Goal: Task Accomplishment & Management: Complete application form

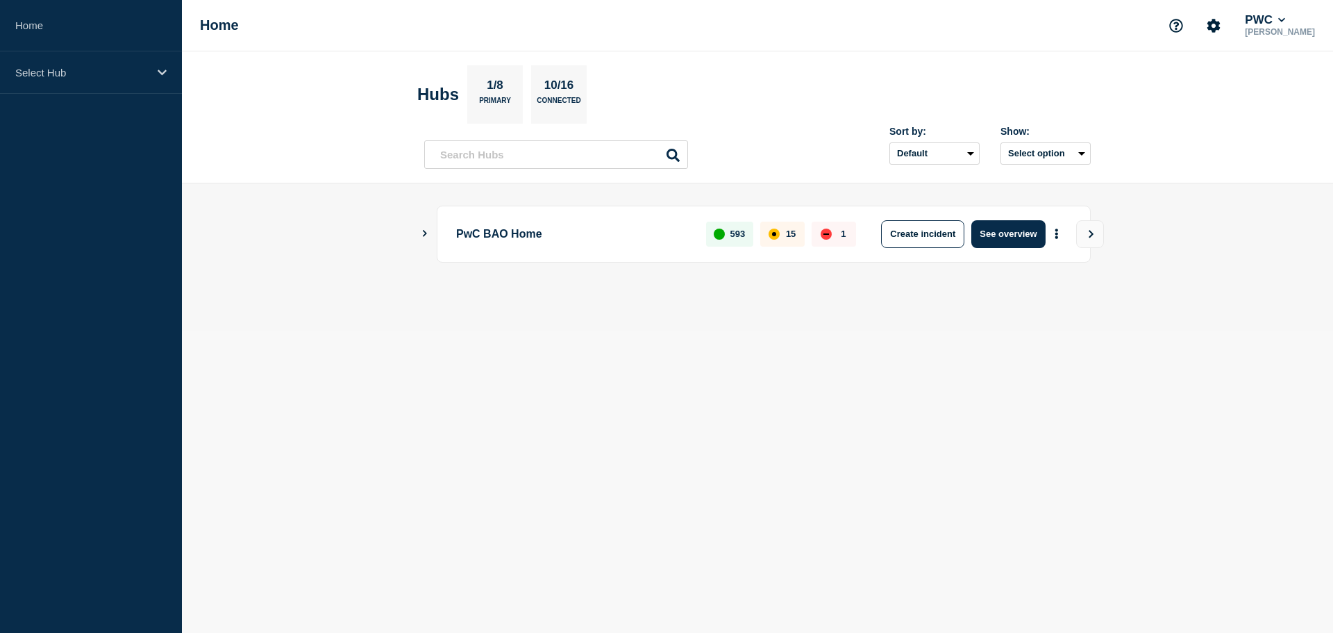
click at [18, 194] on aside "Home Select Hub" at bounding box center [91, 316] width 182 height 633
click at [72, 72] on p "Select Hub" at bounding box center [81, 73] width 133 height 12
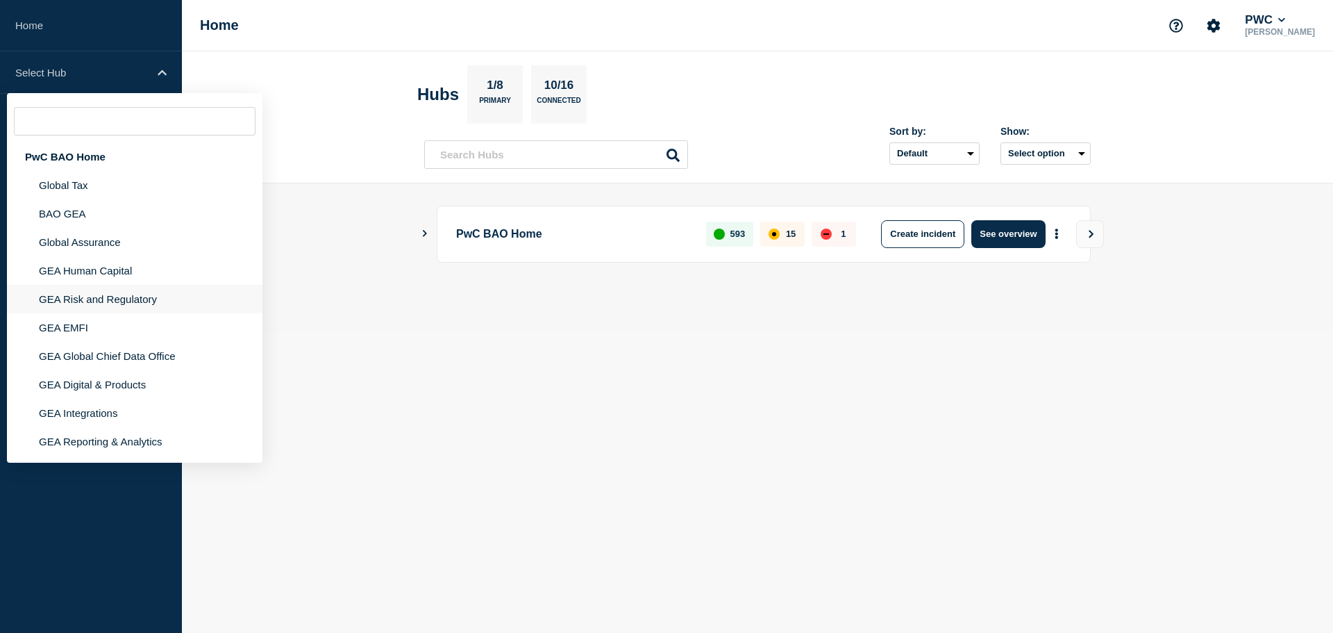
click at [84, 303] on li "GEA Risk and Regulatory" at bounding box center [135, 299] width 256 height 28
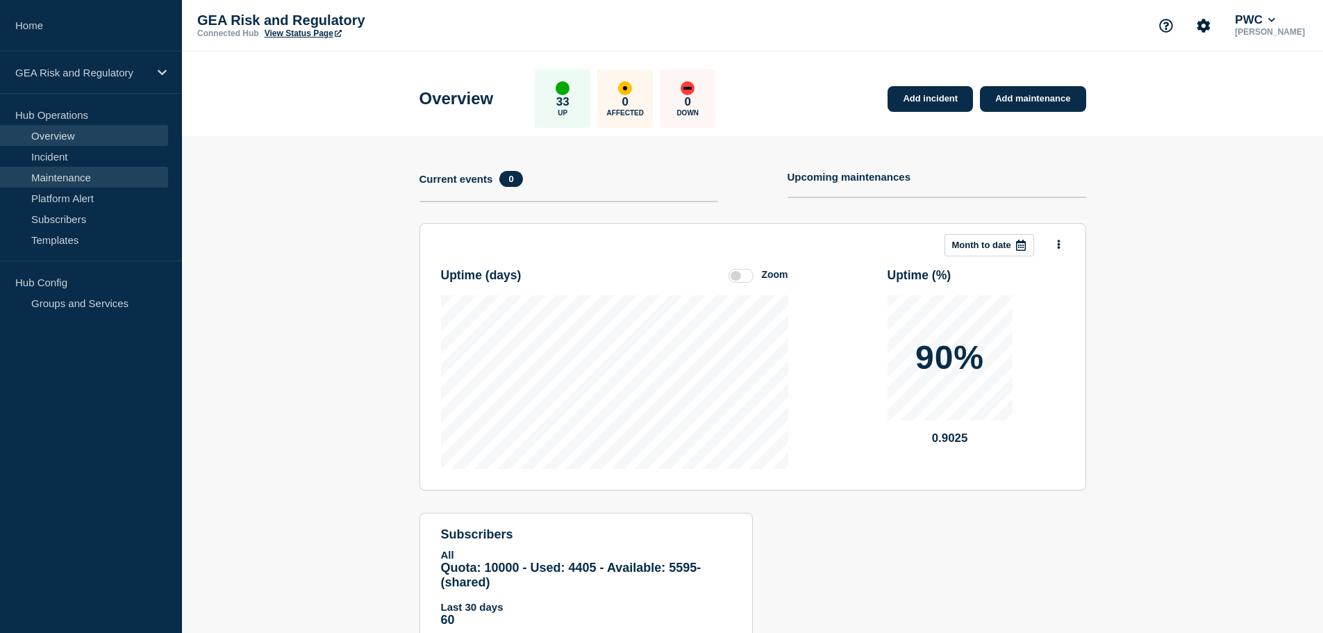
click at [89, 182] on link "Maintenance" at bounding box center [84, 177] width 168 height 21
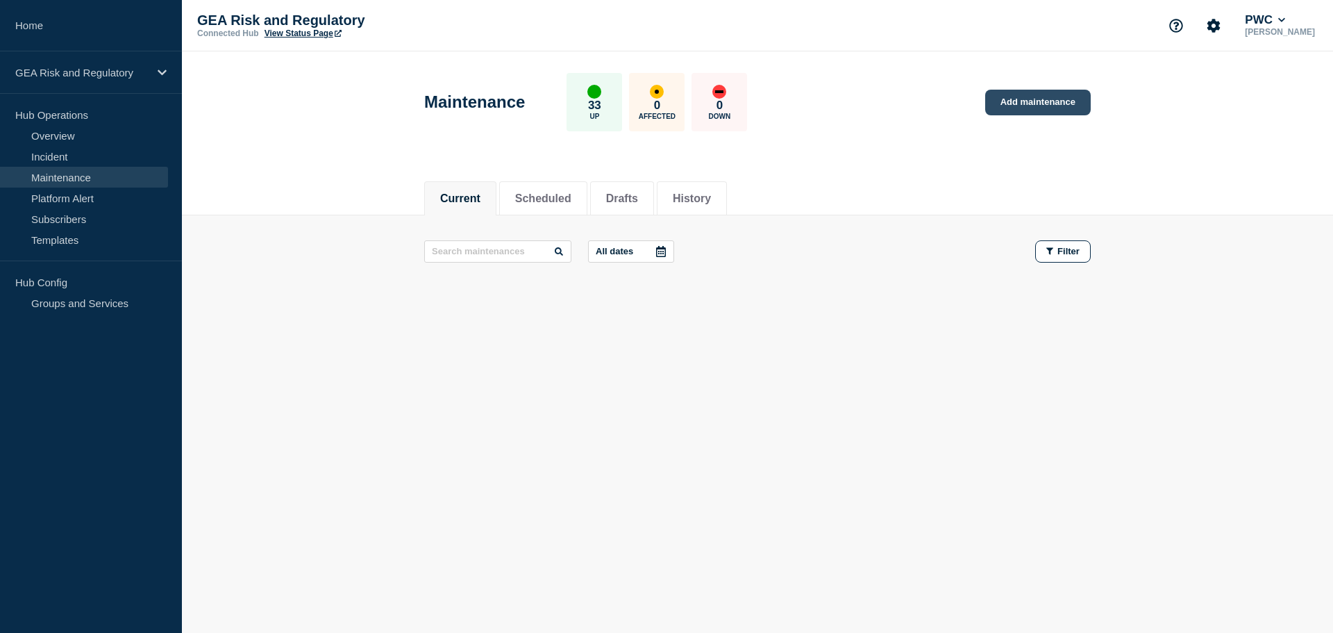
click at [1047, 97] on link "Add maintenance" at bounding box center [1038, 103] width 106 height 26
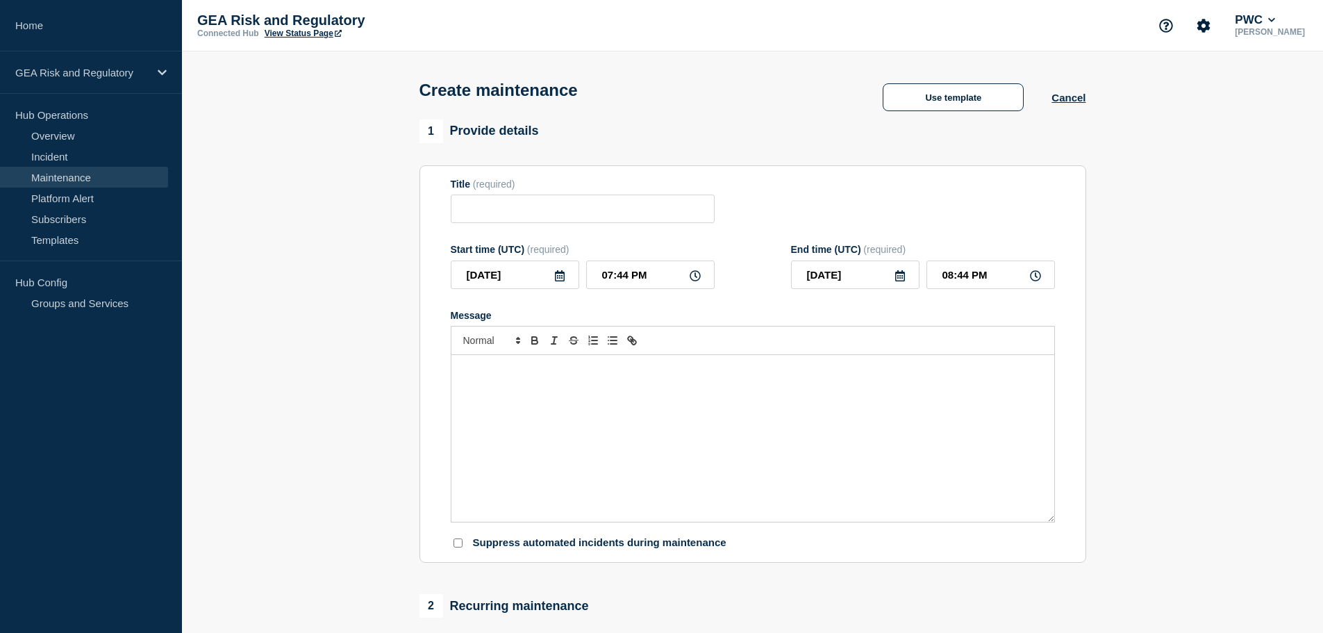
click at [551, 406] on div "Message" at bounding box center [752, 438] width 603 height 167
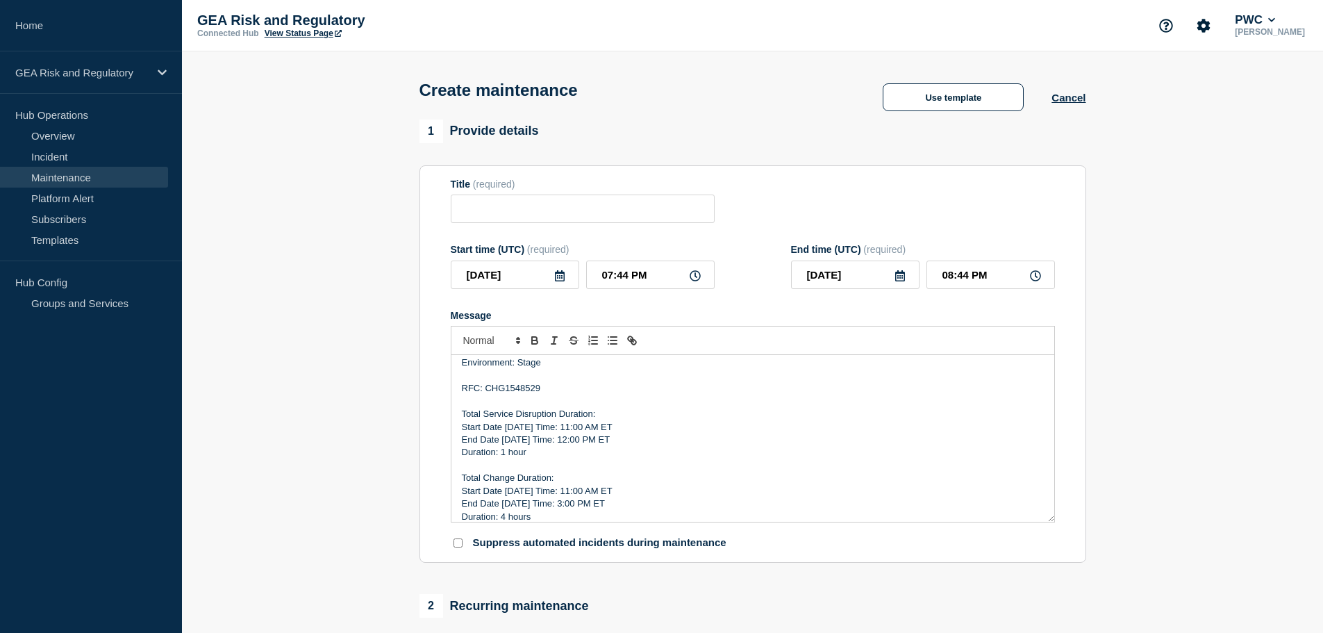
scroll to position [6, 0]
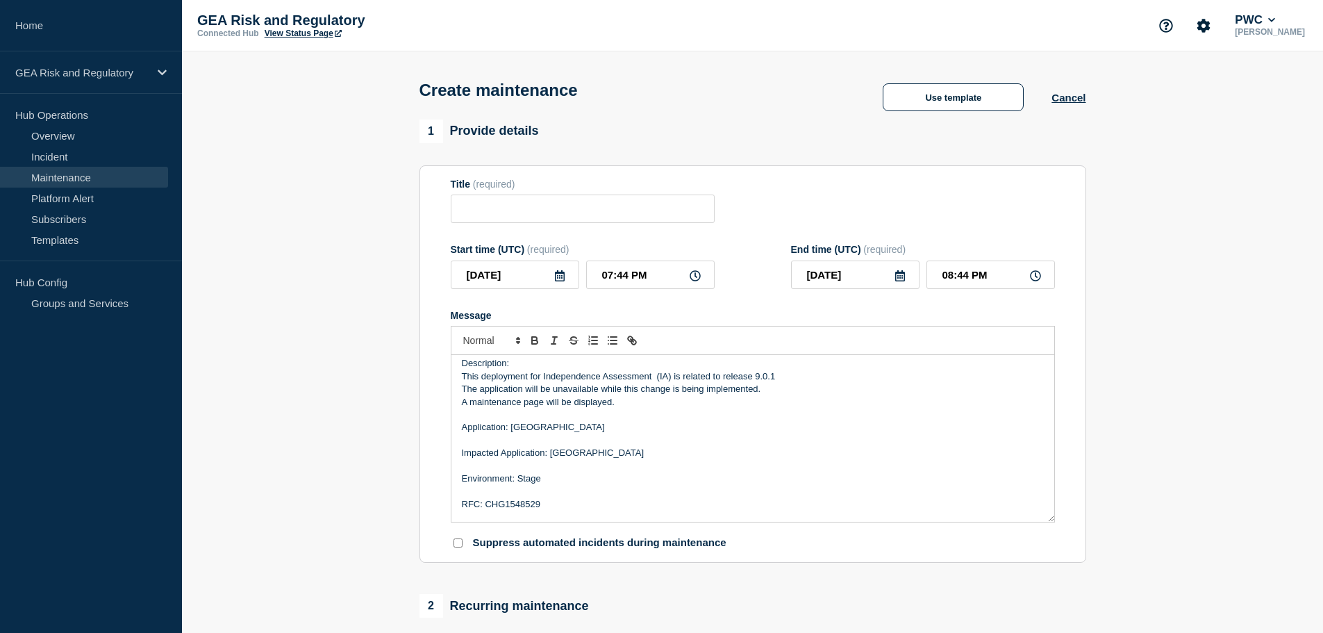
click at [527, 506] on p "RFC: CHG1548529" at bounding box center [753, 504] width 582 height 12
click at [513, 508] on p "RFC: Production" at bounding box center [753, 504] width 582 height 12
click at [533, 479] on p "Environment: Stage" at bounding box center [753, 478] width 582 height 12
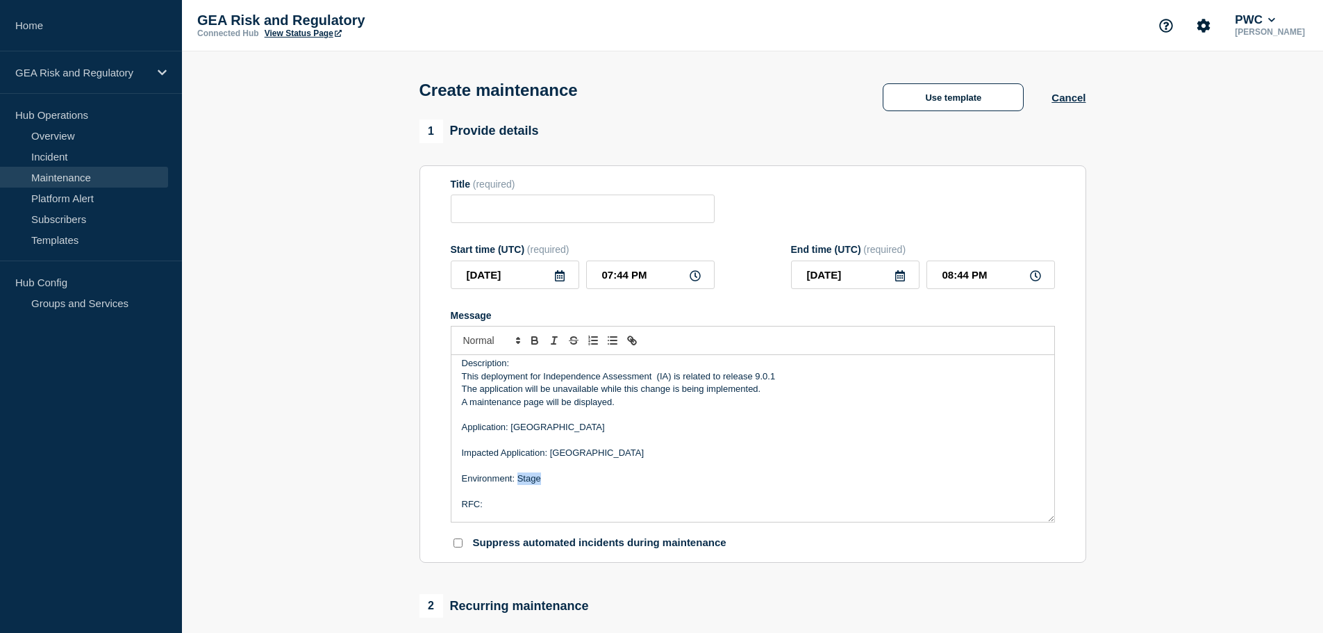
click at [533, 479] on p "Environment: Stage" at bounding box center [753, 478] width 582 height 12
click at [545, 506] on p "RFC:" at bounding box center [753, 504] width 582 height 12
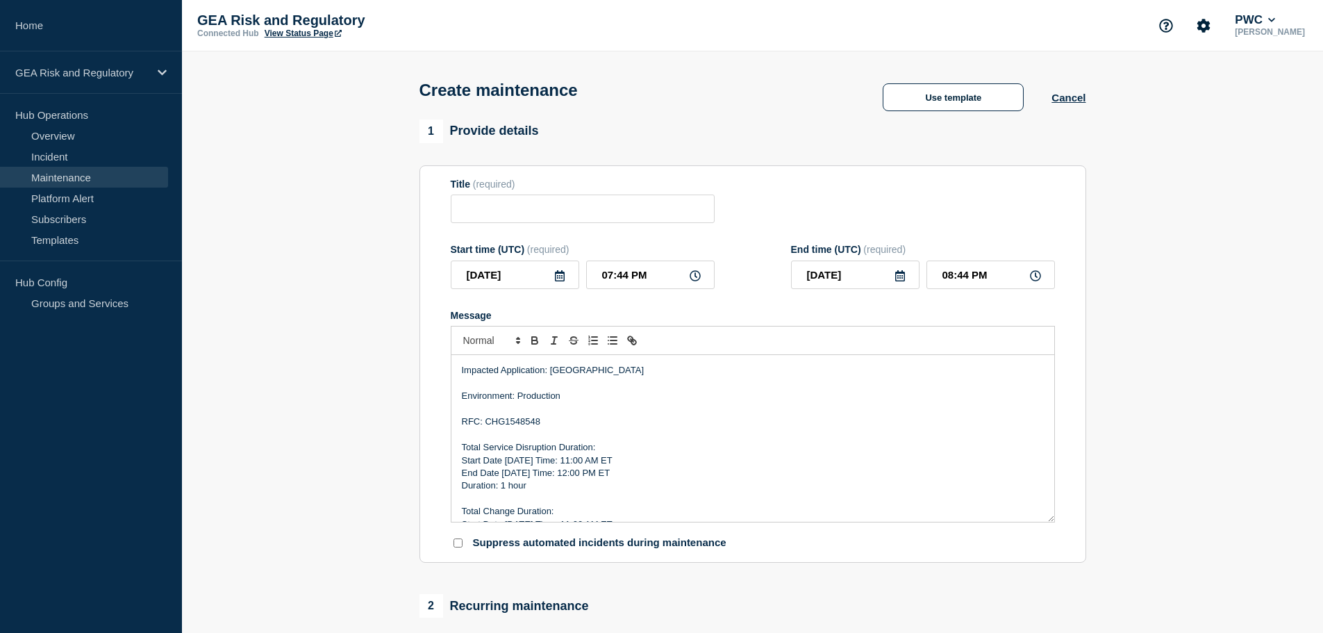
scroll to position [122, 0]
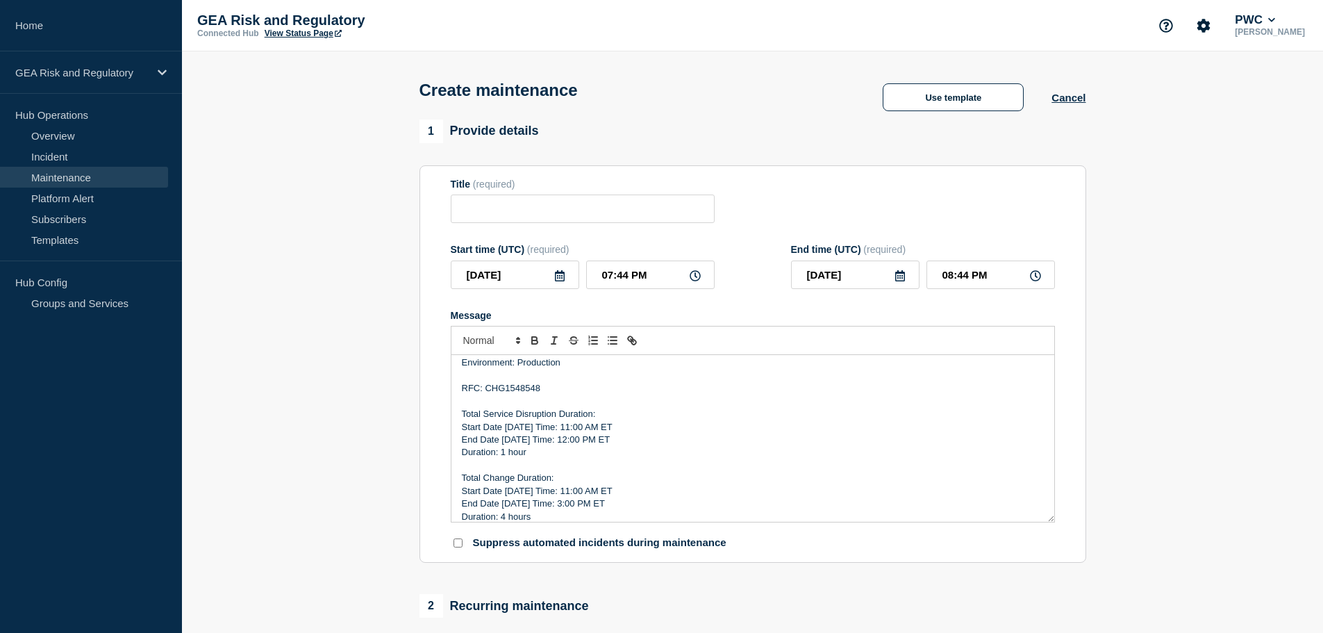
click at [526, 431] on p "Start Date [DATE] Time: 11:00 AM ET" at bounding box center [753, 427] width 582 height 12
click at [574, 425] on p "Start Date [DATE] Time: 11:00 AM ET" at bounding box center [753, 427] width 582 height 12
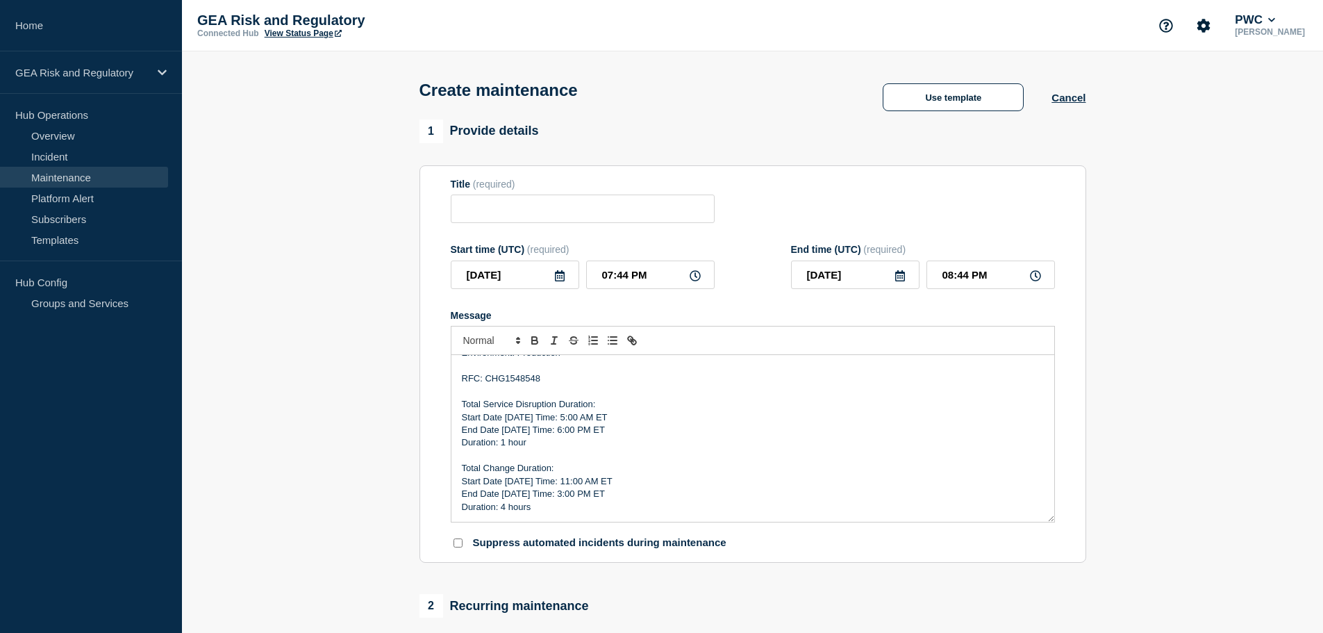
click at [585, 436] on p "End Date [DATE] Time: 6:00 PM ET" at bounding box center [753, 430] width 582 height 12
click at [572, 481] on p "Start Date [DATE] Time: 11:00 AM ET" at bounding box center [753, 481] width 582 height 12
click at [524, 485] on p "Start Date [DATE] Time: 5:00 AM ET" at bounding box center [753, 481] width 582 height 12
click at [585, 499] on p "End Date [DATE] Time: 3:00 PM ET" at bounding box center [753, 493] width 582 height 12
click at [502, 508] on p "Duration: 4 hours" at bounding box center [753, 507] width 582 height 12
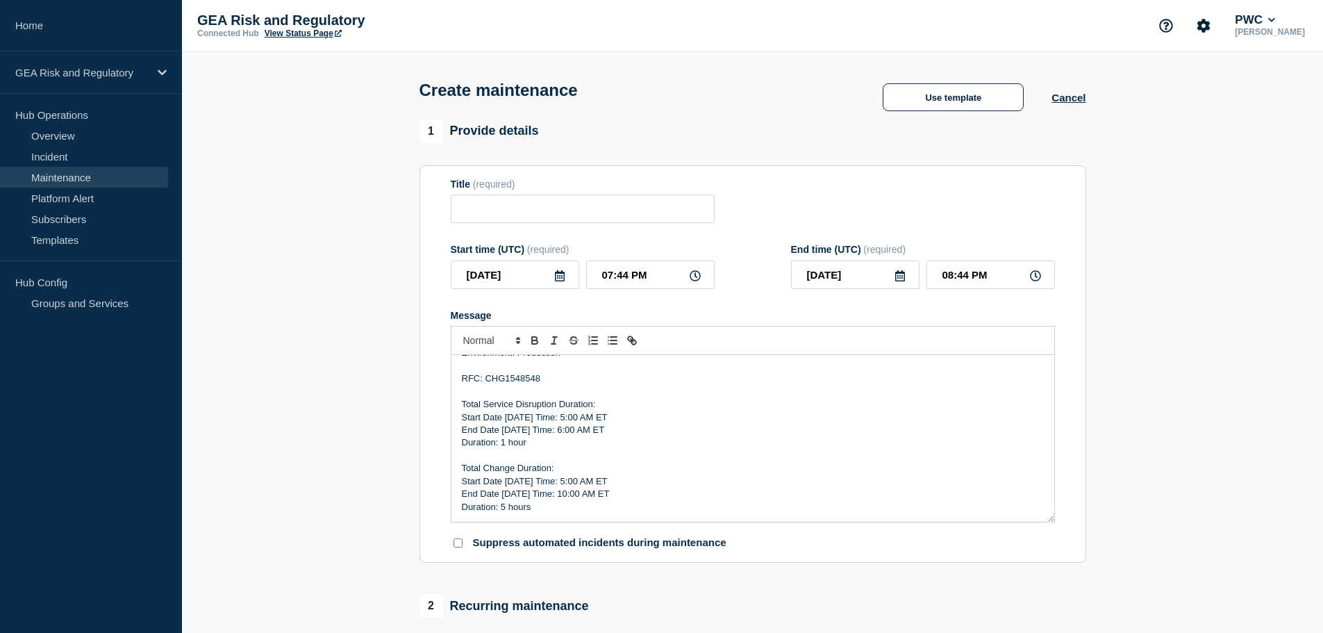
click at [604, 508] on p "Duration: 5 hours" at bounding box center [753, 507] width 582 height 12
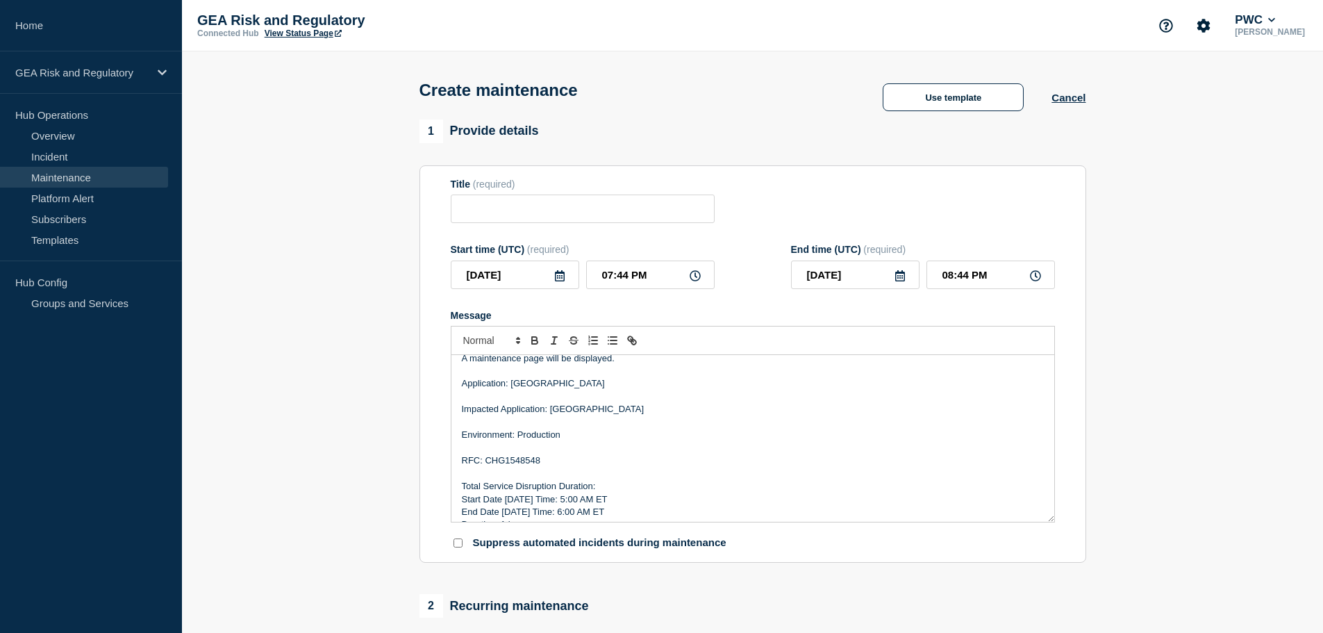
scroll to position [16, 0]
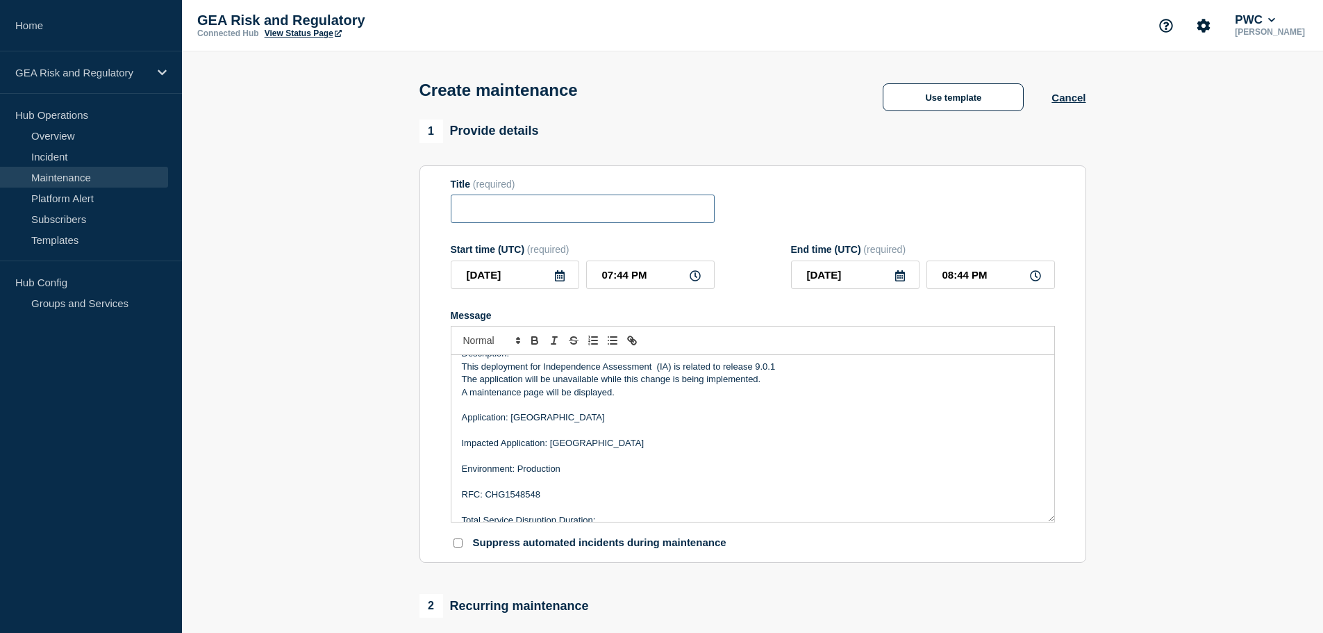
click at [492, 213] on input "Title" at bounding box center [583, 208] width 264 height 28
paste input "IA - Stage - Release 9.0.1 Deployment"
click at [494, 212] on input "IA - Stage - Release 9.0.1 Deployment" at bounding box center [583, 208] width 264 height 28
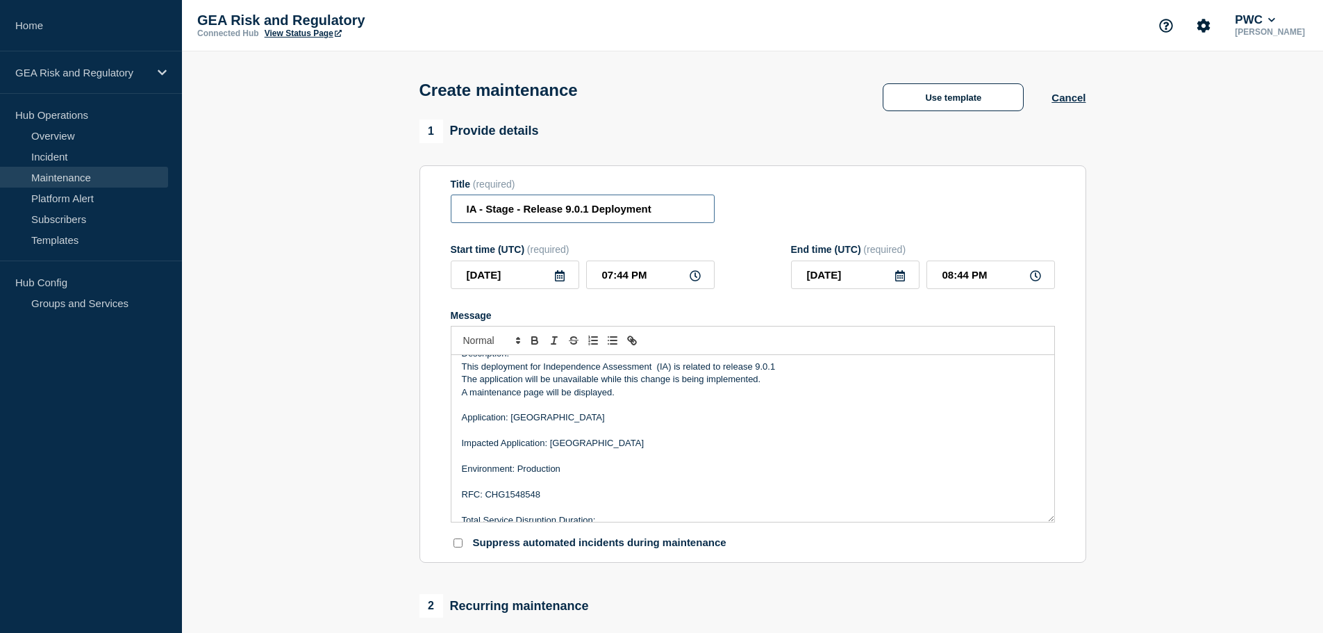
click at [494, 212] on input "IA - Stage - Release 9.0.1 Deployment" at bounding box center [583, 208] width 264 height 28
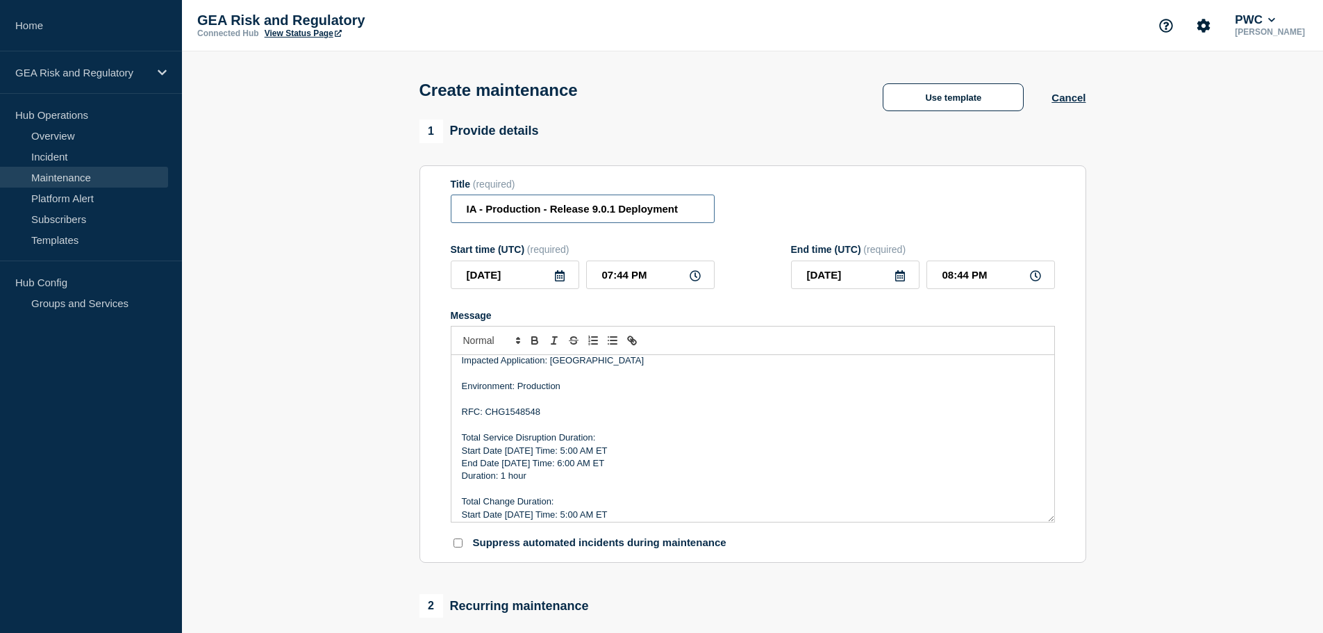
scroll to position [132, 0]
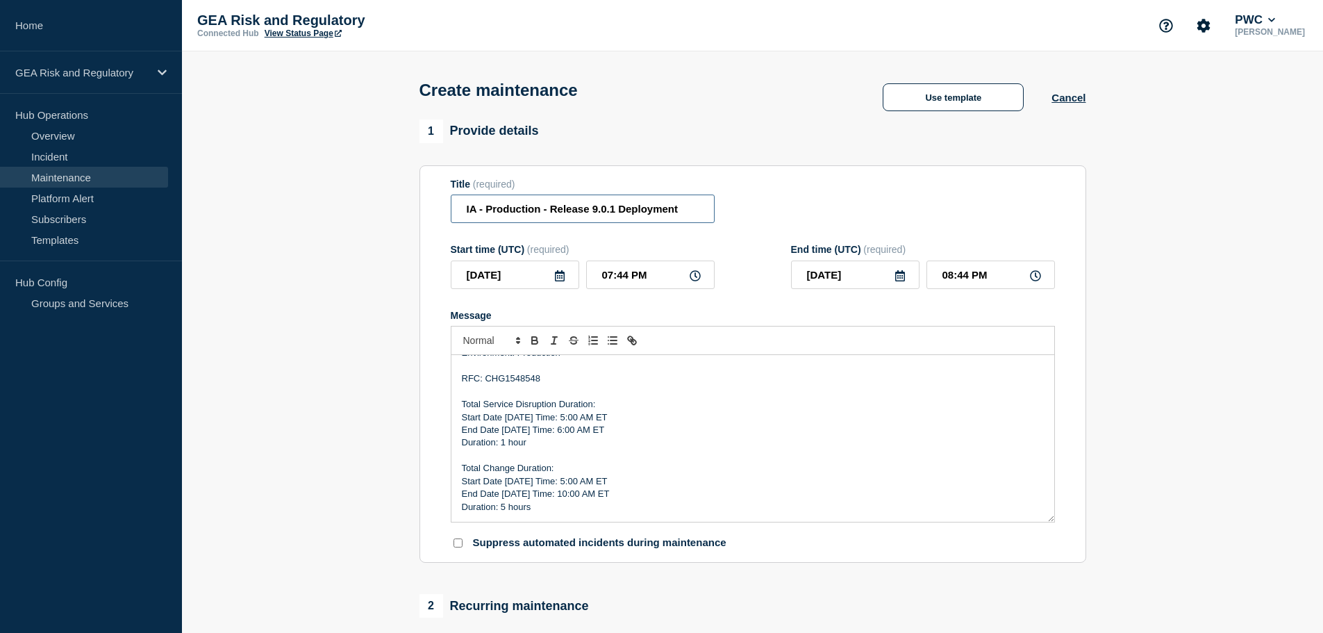
type input "IA - Production - Release 9.0.1 Deployment"
click at [561, 278] on icon at bounding box center [559, 275] width 11 height 11
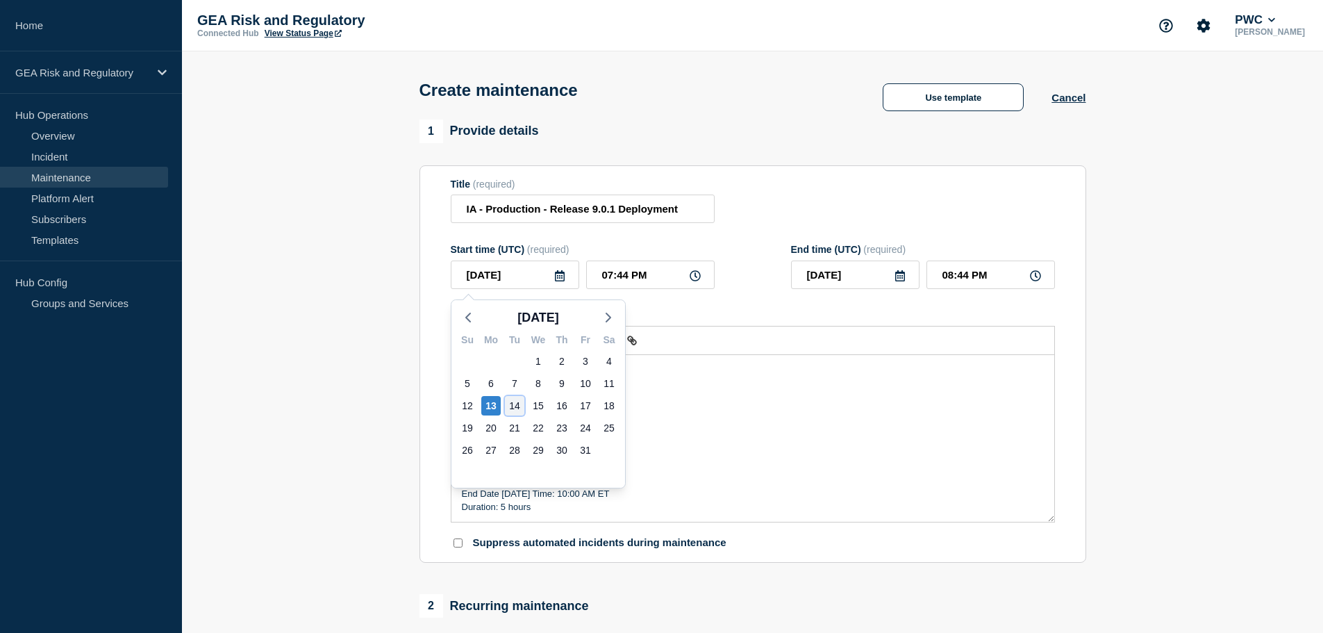
click at [518, 406] on div "14" at bounding box center [514, 405] width 19 height 19
type input "[DATE]"
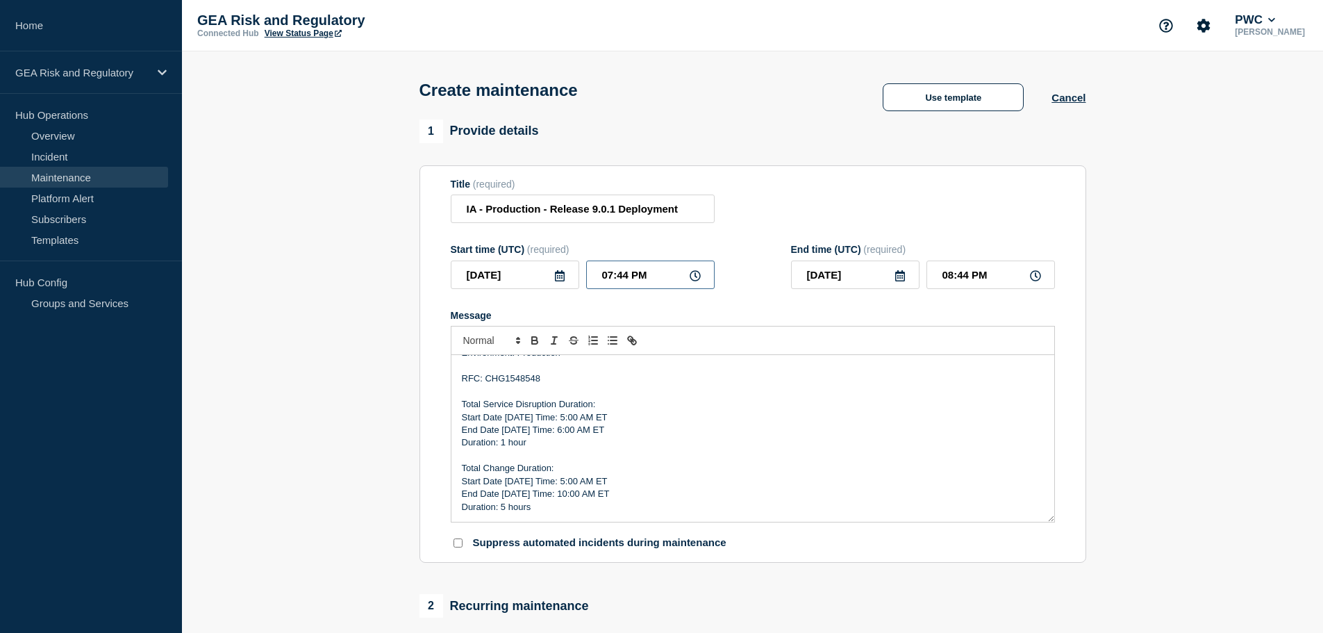
click at [590, 280] on input "07:44 PM" at bounding box center [650, 274] width 128 height 28
type input "09:44 PM"
type input "10:44 PM"
type input "09:04 PM"
type input "10:04 PM"
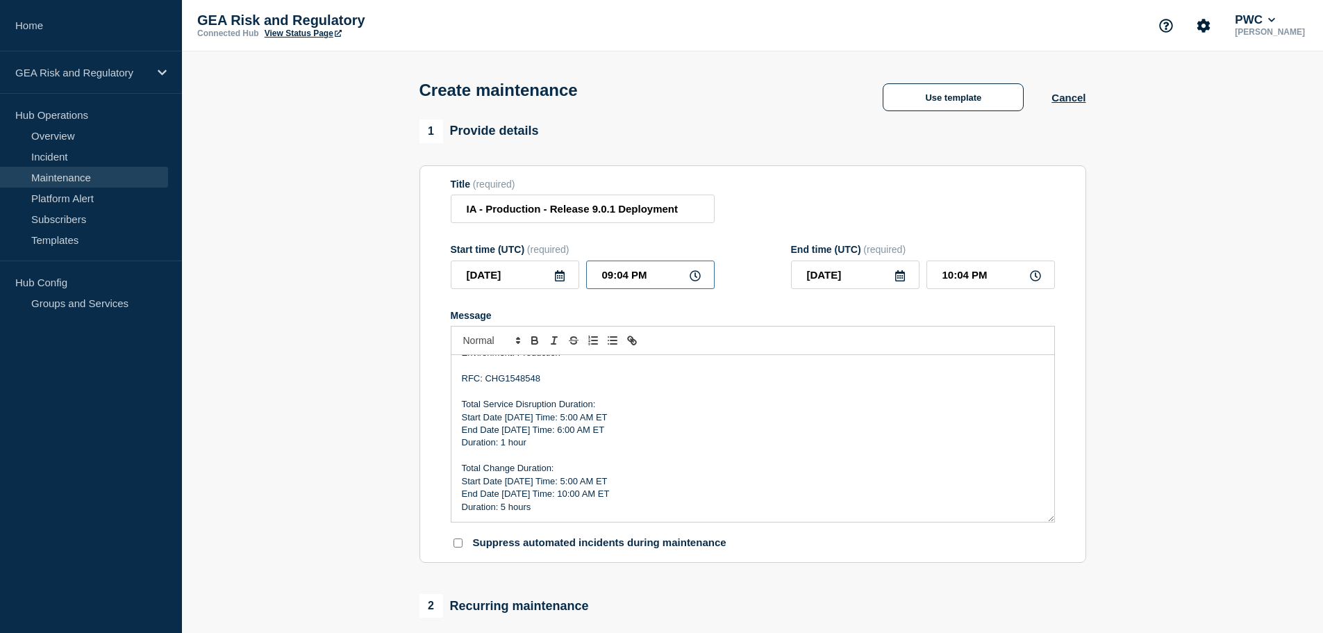
type input "09:00 PM"
type input "10:00 PM"
type input "09:00 AM"
click at [935, 283] on input "10:00 AM" at bounding box center [990, 274] width 128 height 28
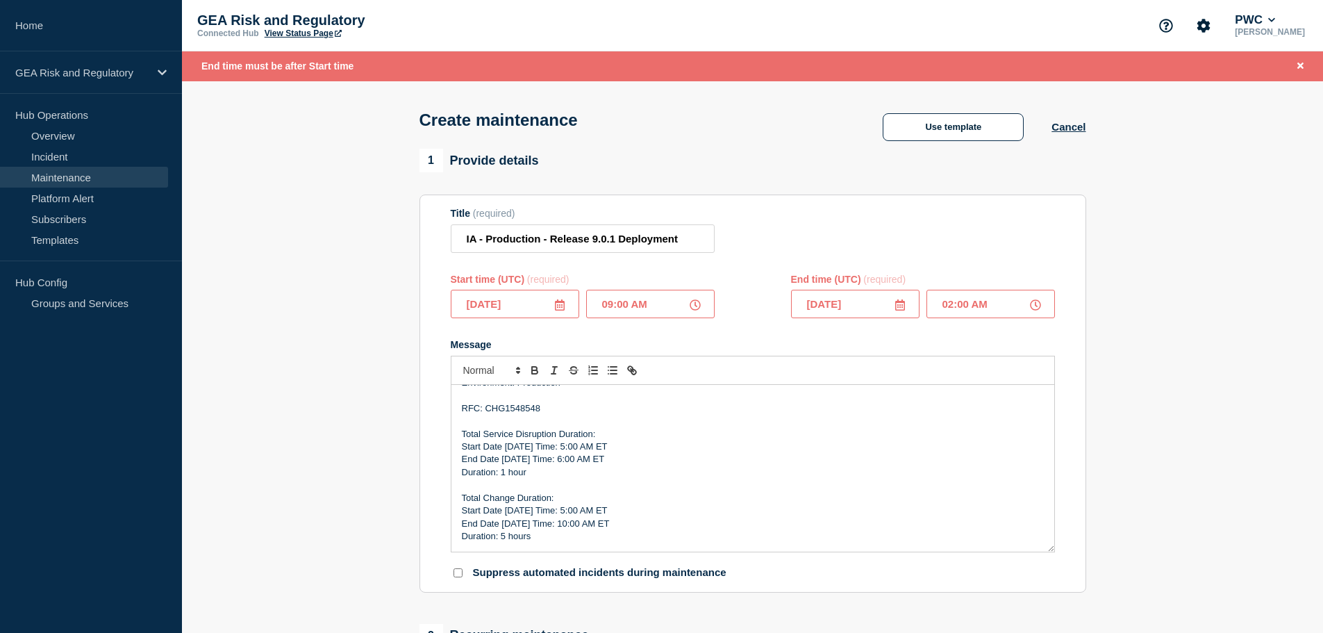
type input "02:00 PM"
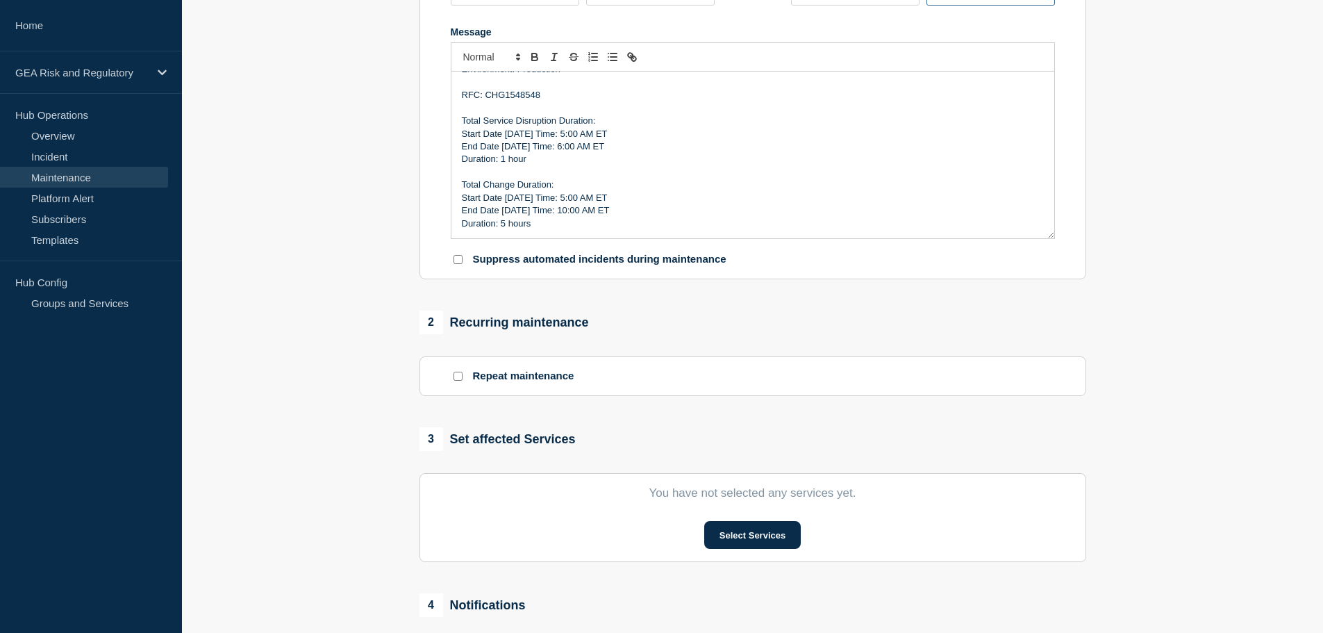
scroll to position [463, 0]
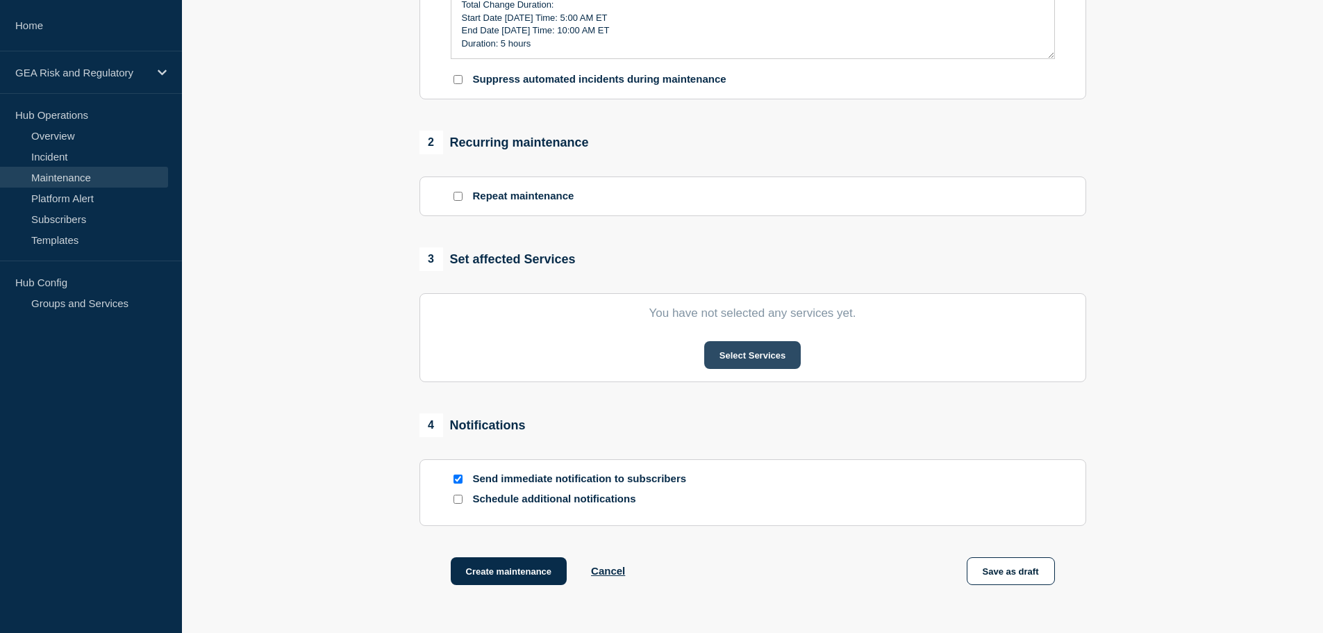
click at [739, 361] on button "Select Services" at bounding box center [752, 355] width 97 height 28
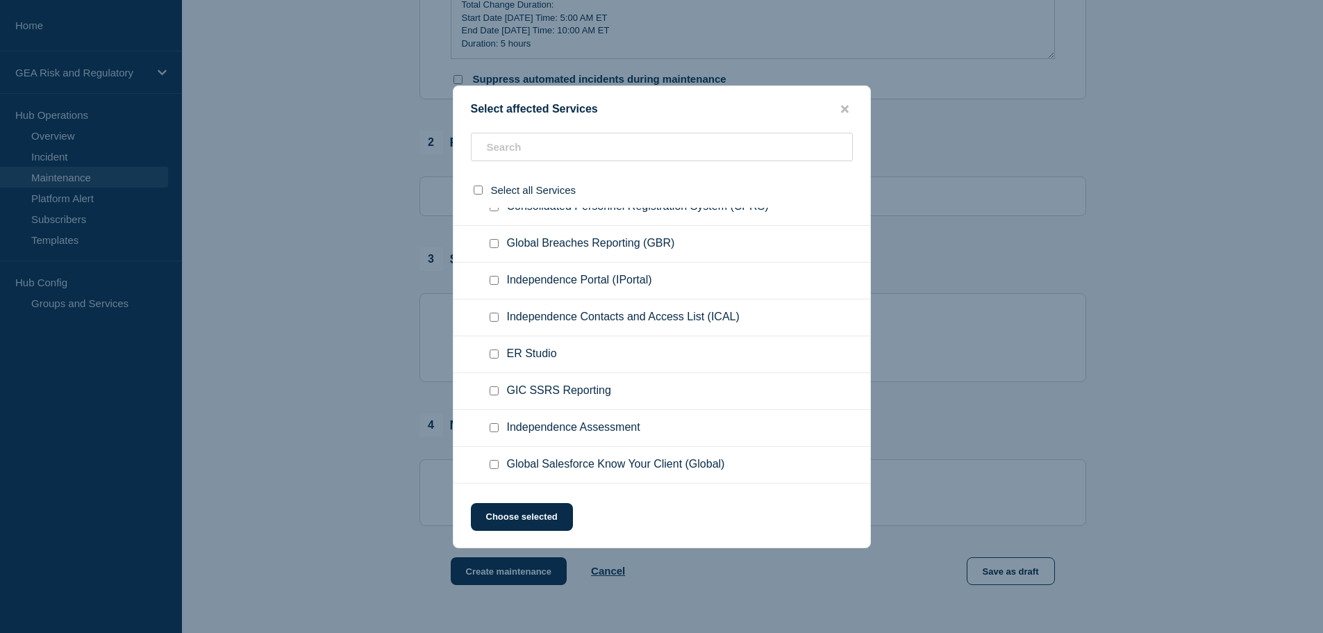
scroll to position [347, 0]
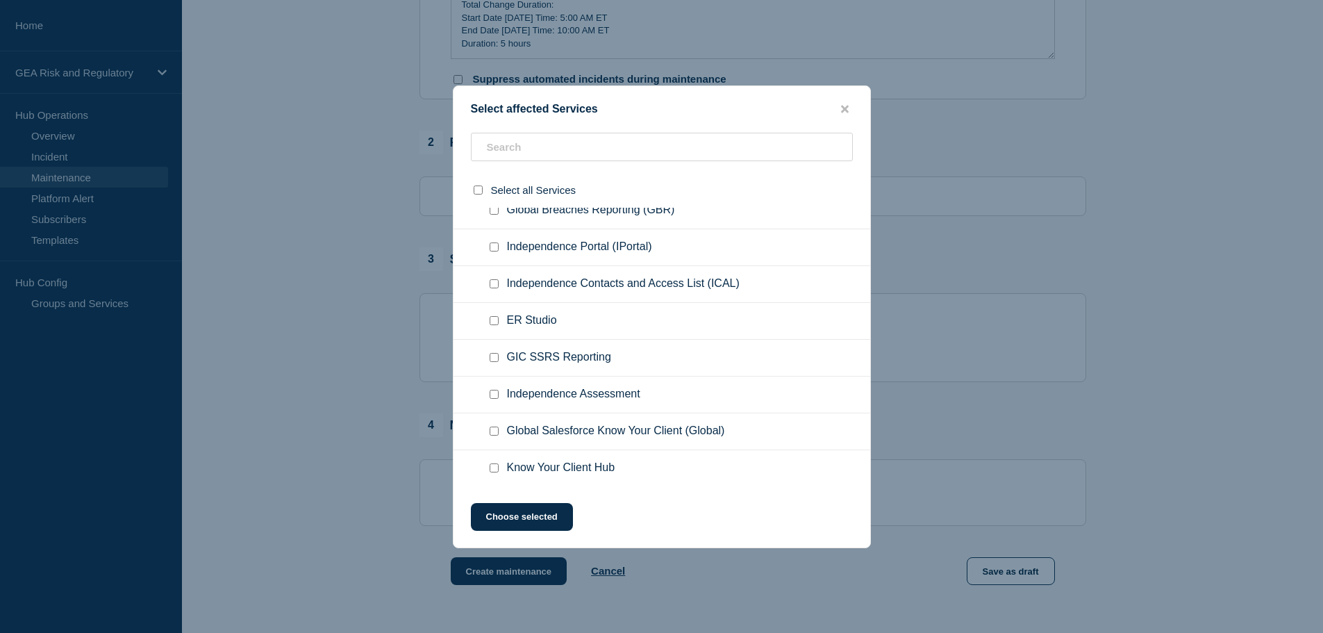
click at [496, 394] on input "Independence Assessment checkbox" at bounding box center [494, 394] width 9 height 9
checkbox input "true"
click at [533, 518] on button "Choose selected" at bounding box center [522, 517] width 102 height 28
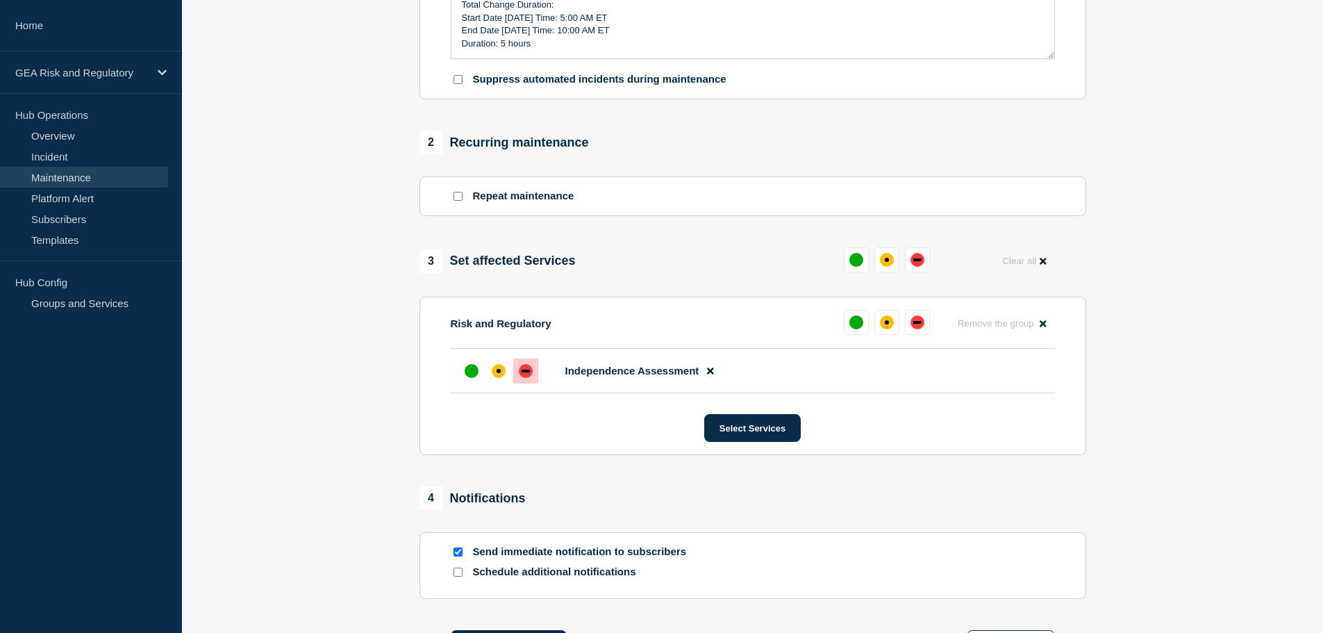
click at [521, 372] on div "down" at bounding box center [525, 370] width 8 height 3
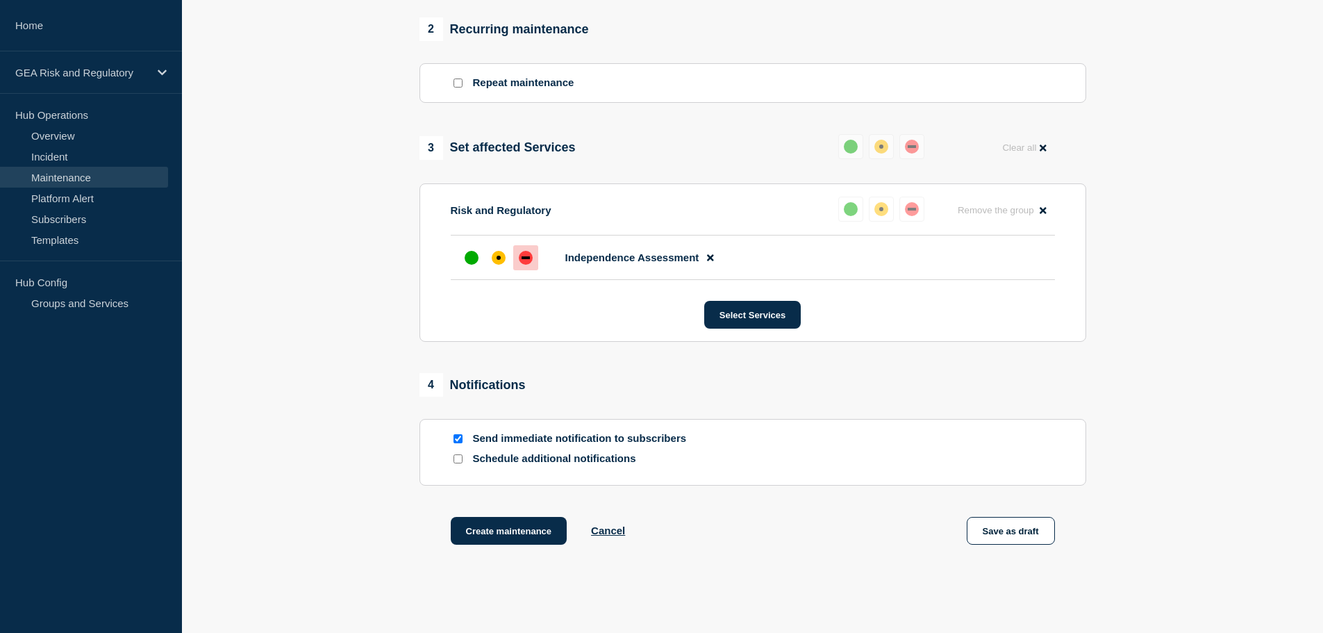
scroll to position [578, 0]
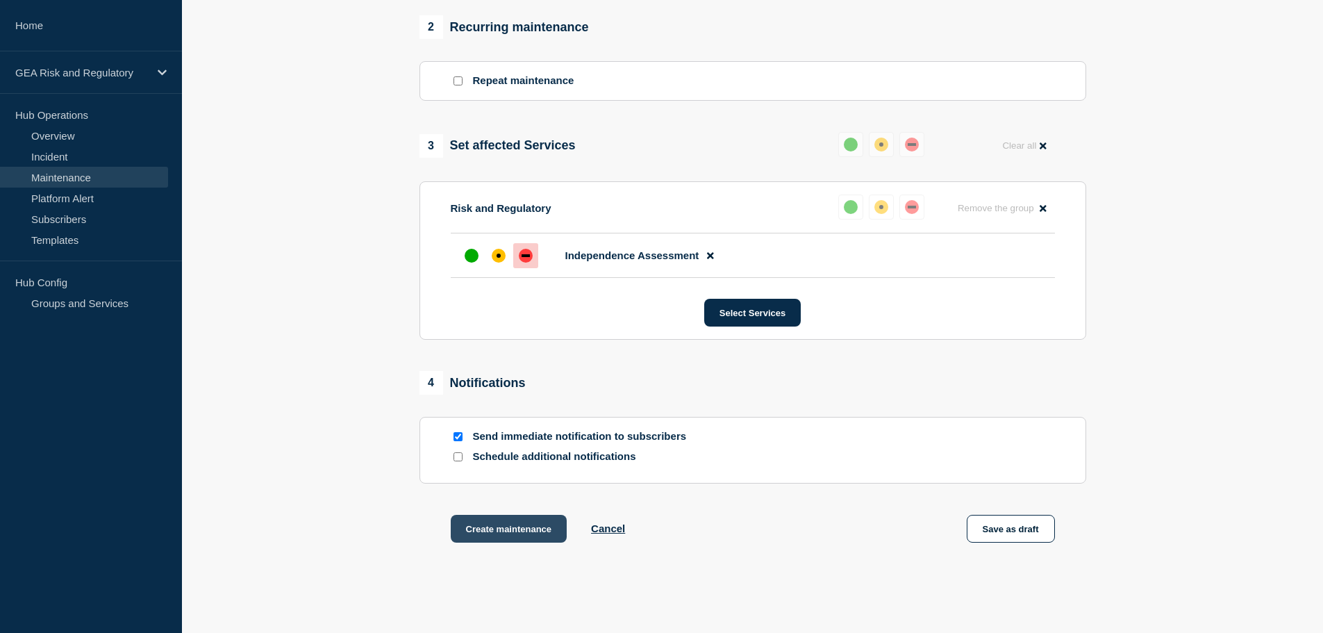
click at [499, 536] on button "Create maintenance" at bounding box center [509, 529] width 117 height 28
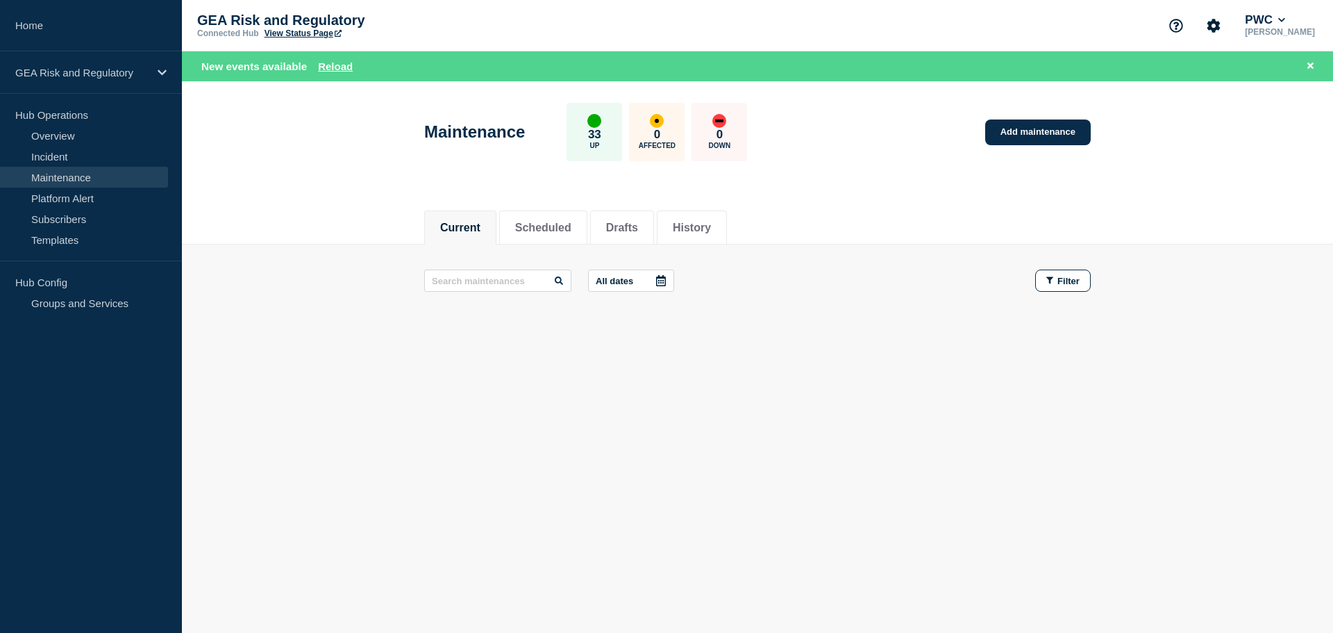
click at [60, 426] on aside "Home GEA Risk and Regulatory Hub Operations Overview Incident Maintenance Platf…" at bounding box center [91, 316] width 182 height 633
click at [71, 212] on link "Subscribers" at bounding box center [84, 218] width 168 height 21
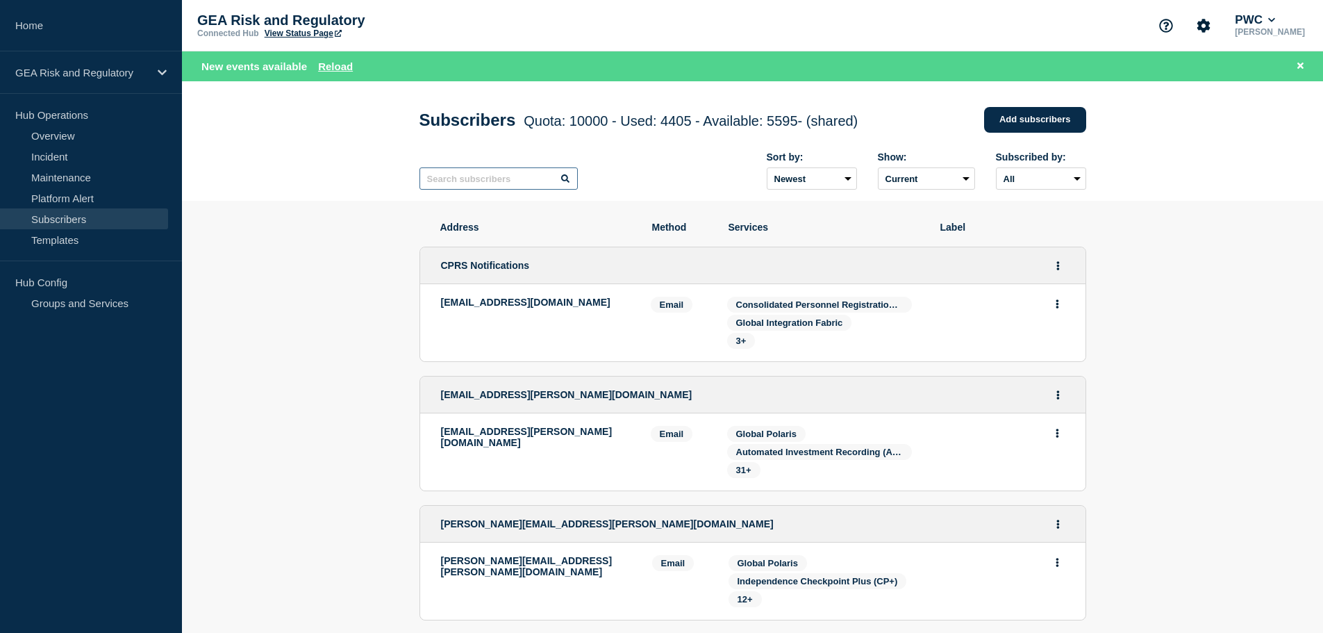
click at [507, 187] on input "text" at bounding box center [498, 178] width 158 height 22
type input "ia"
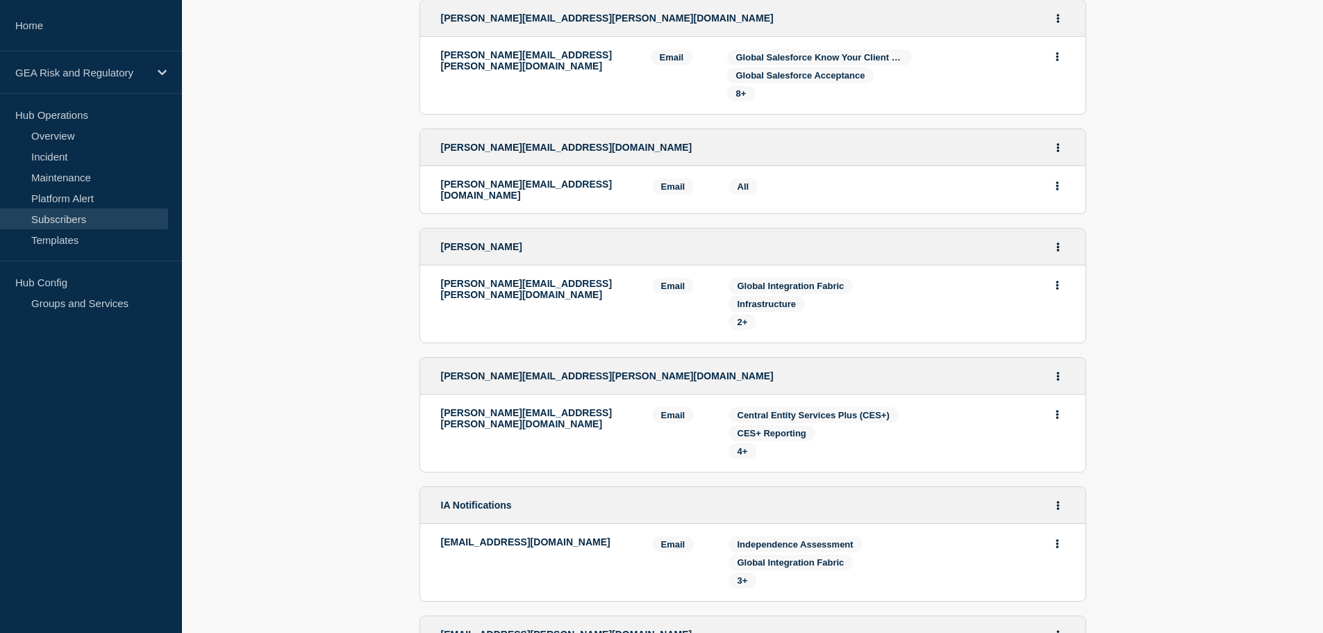
scroll to position [463, 0]
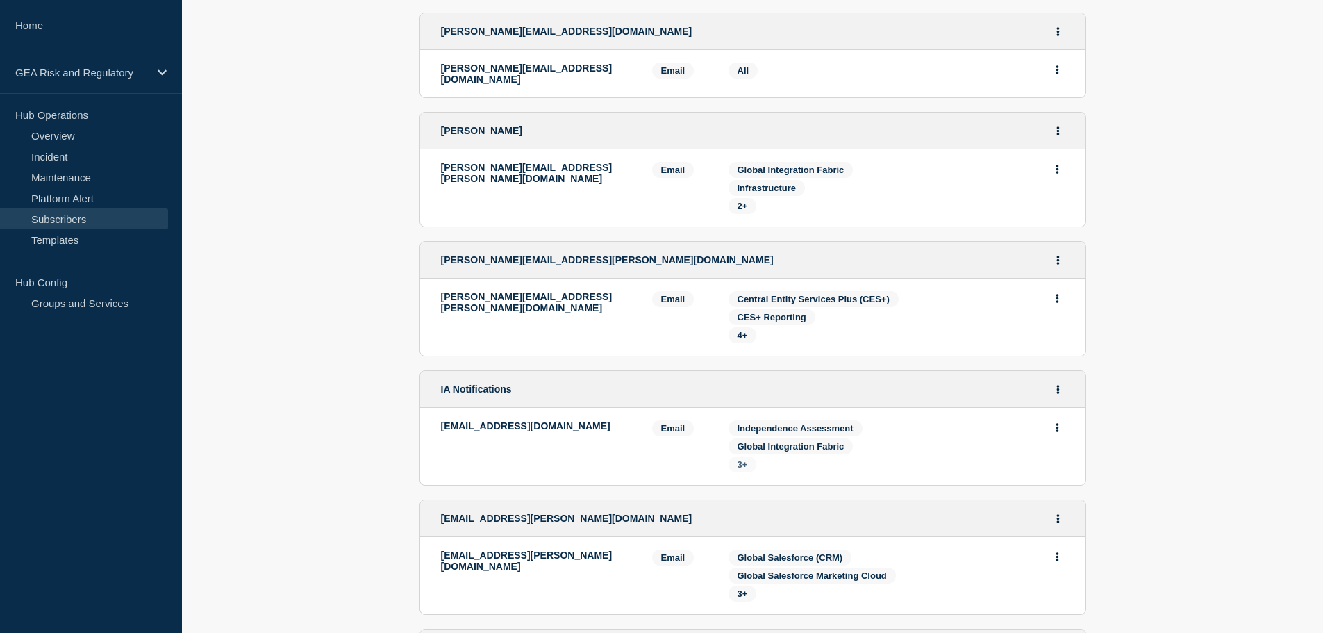
click at [749, 458] on span "3+" at bounding box center [742, 464] width 28 height 16
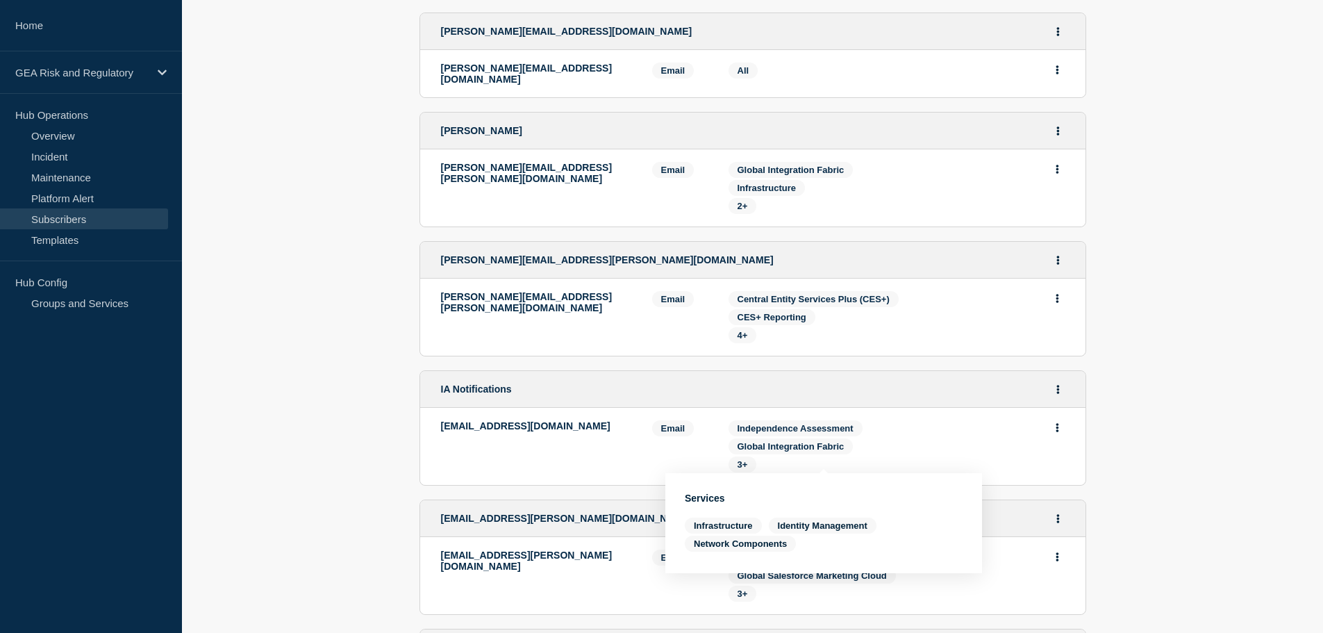
click at [363, 471] on section "Address Method Services Label [EMAIL_ADDRESS][DOMAIN_NAME] [EMAIL_ADDRESS][DOMA…" at bounding box center [752, 308] width 1141 height 1200
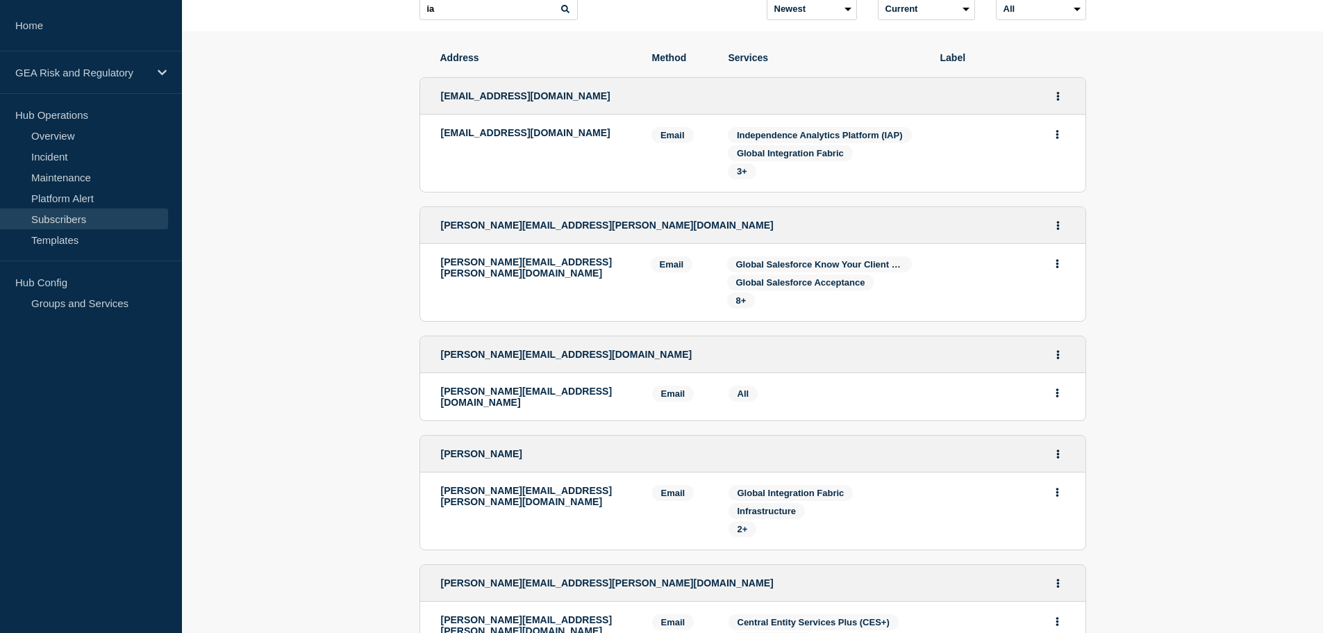
scroll to position [0, 0]
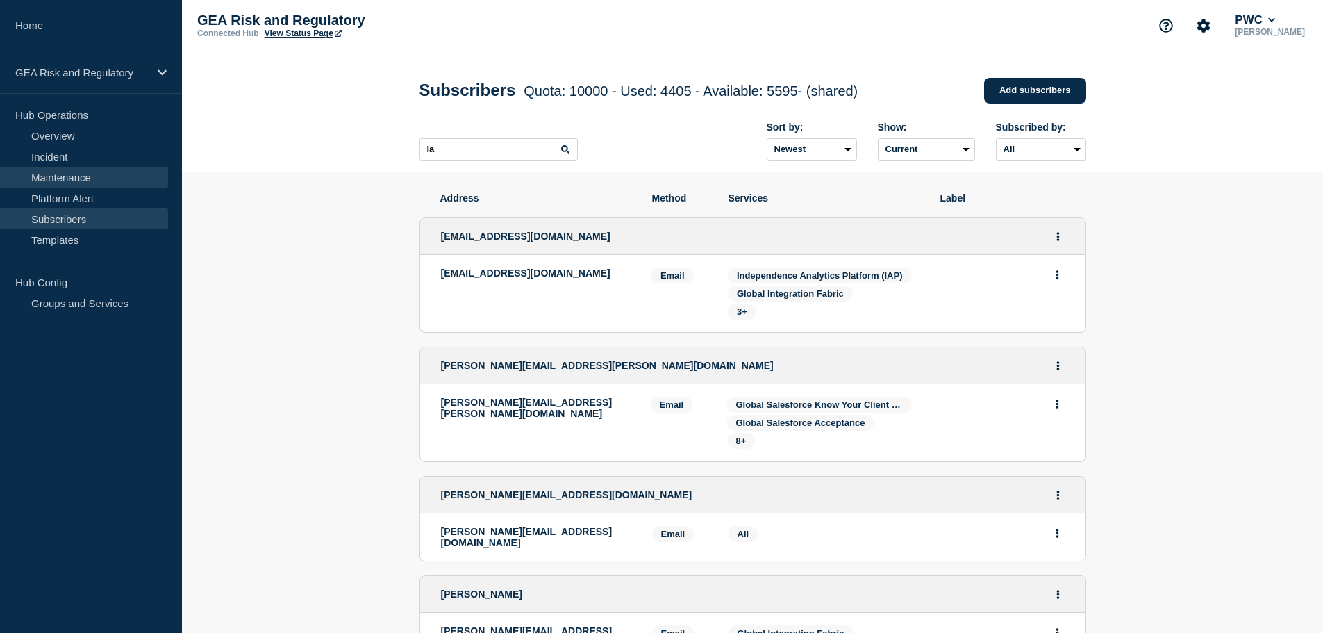
click at [69, 177] on link "Maintenance" at bounding box center [84, 177] width 168 height 21
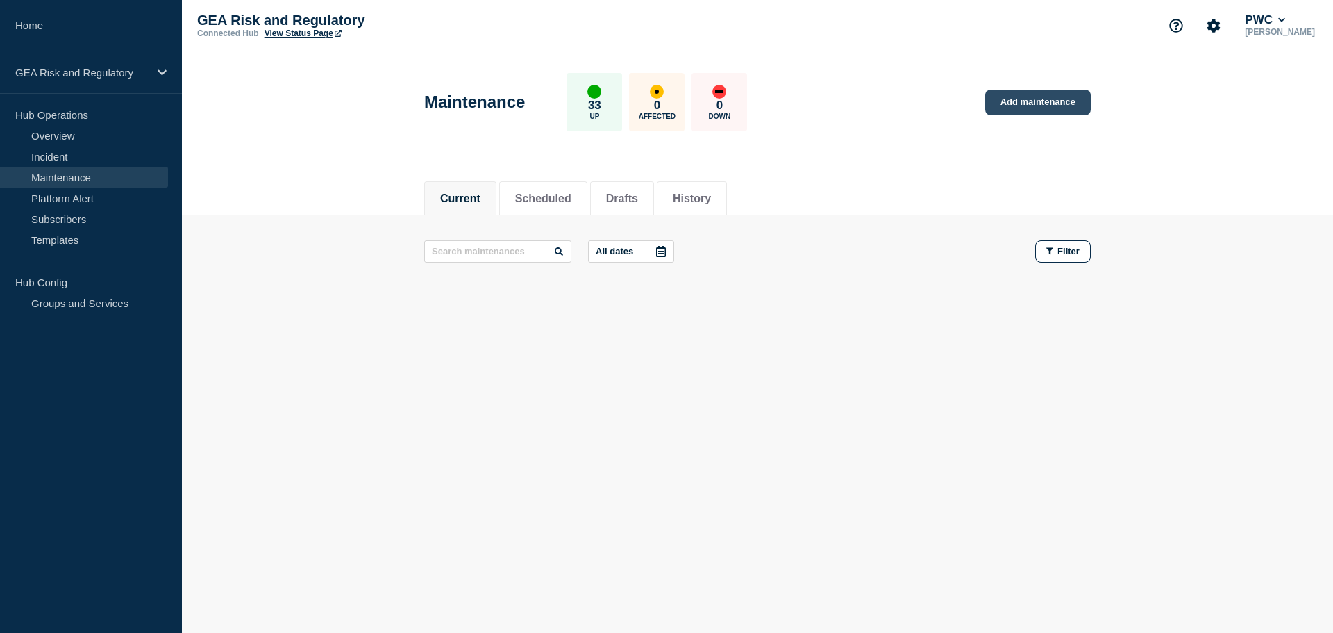
click at [1065, 110] on link "Add maintenance" at bounding box center [1038, 103] width 106 height 26
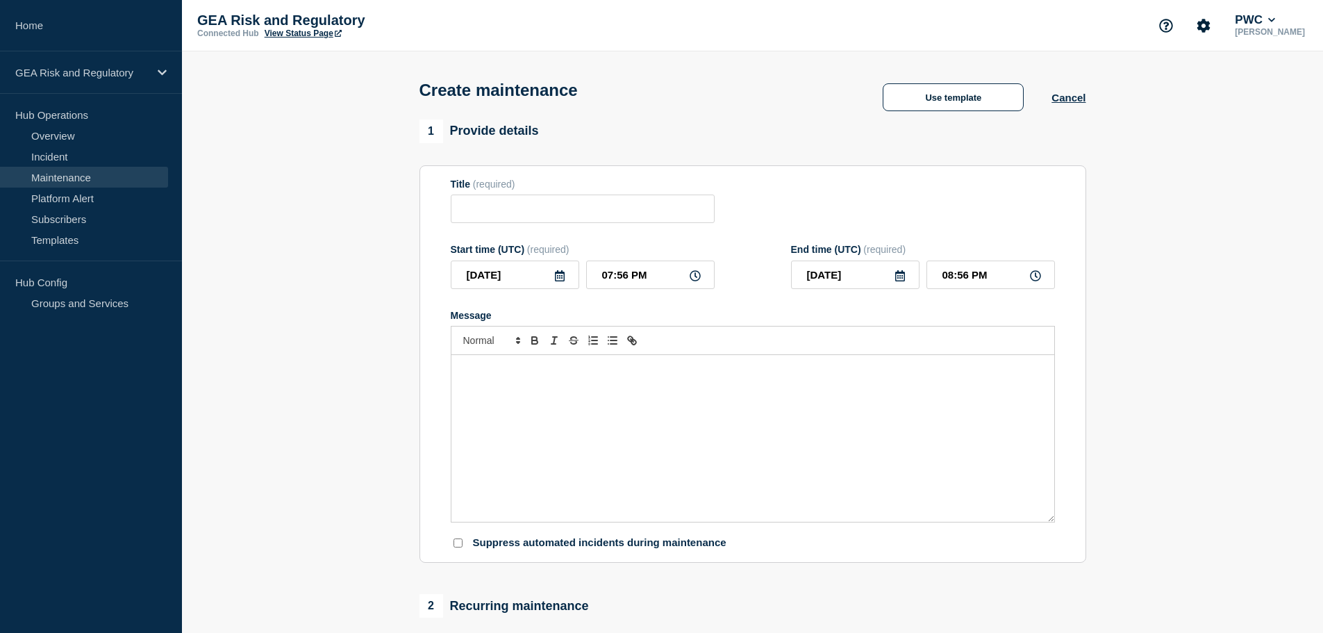
click at [594, 401] on div "Message" at bounding box center [752, 438] width 603 height 167
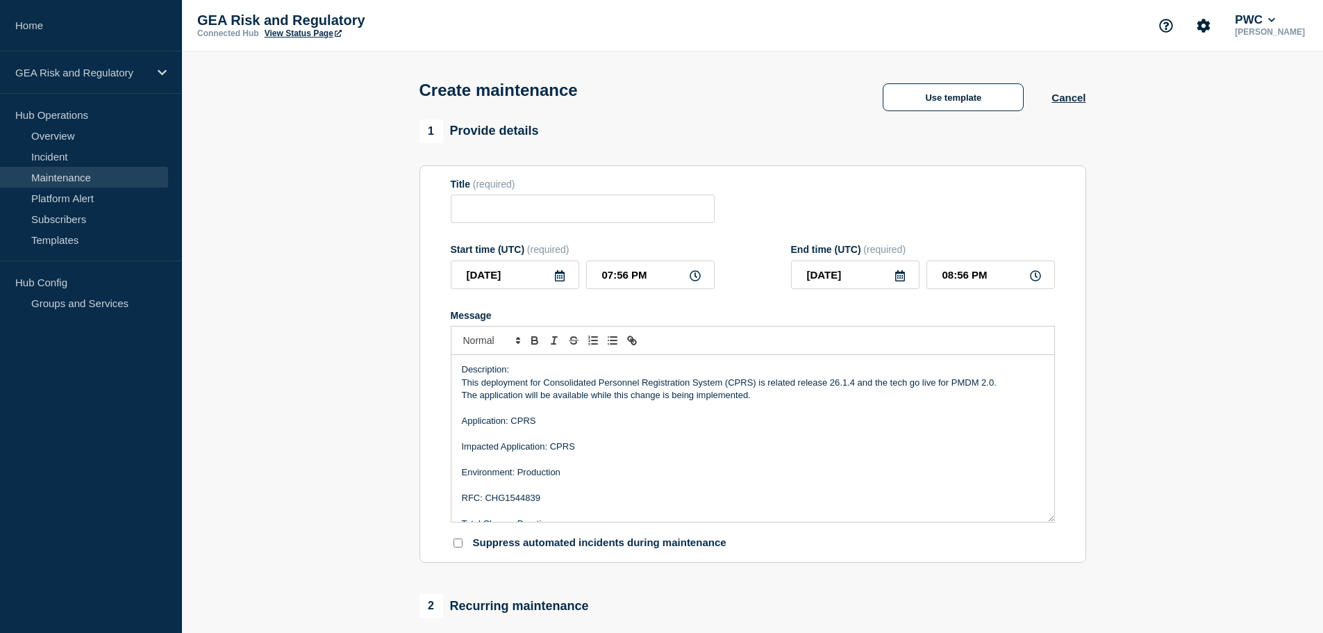
scroll to position [45, 0]
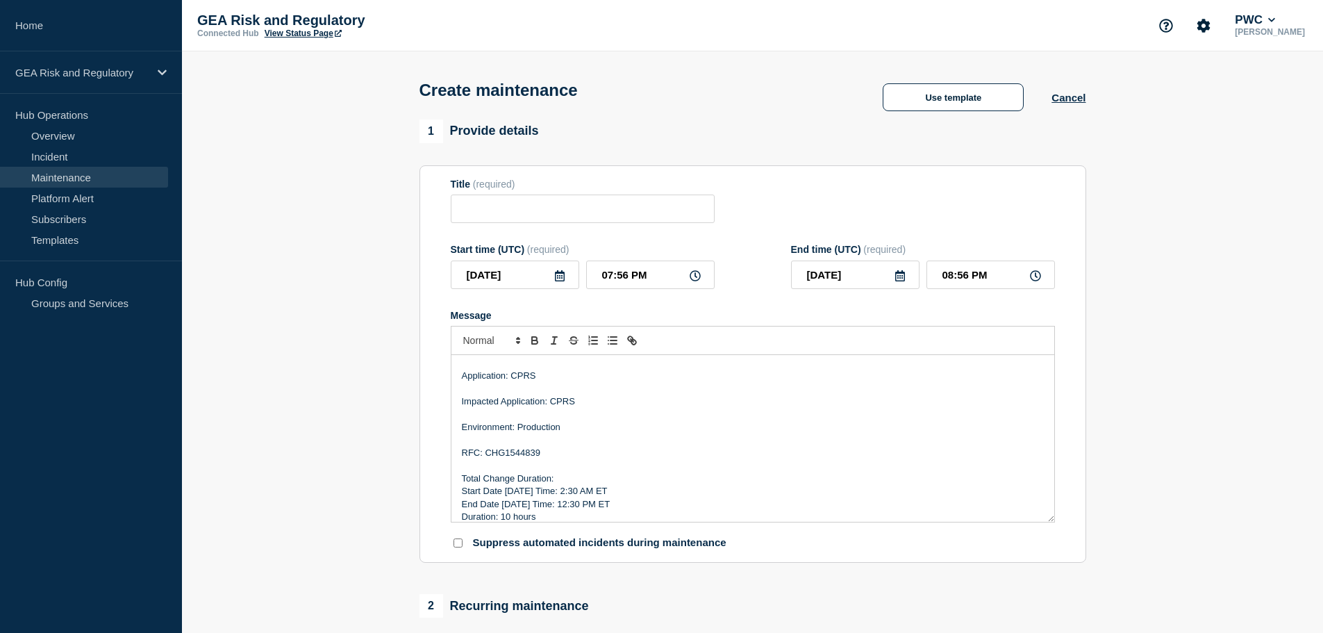
click at [522, 457] on p "RFC: CHG1544839" at bounding box center [753, 452] width 582 height 12
click at [497, 219] on input "Title" at bounding box center [583, 208] width 264 height 28
paste input "CPRS - Production - Release 26.1.4 Deployment"
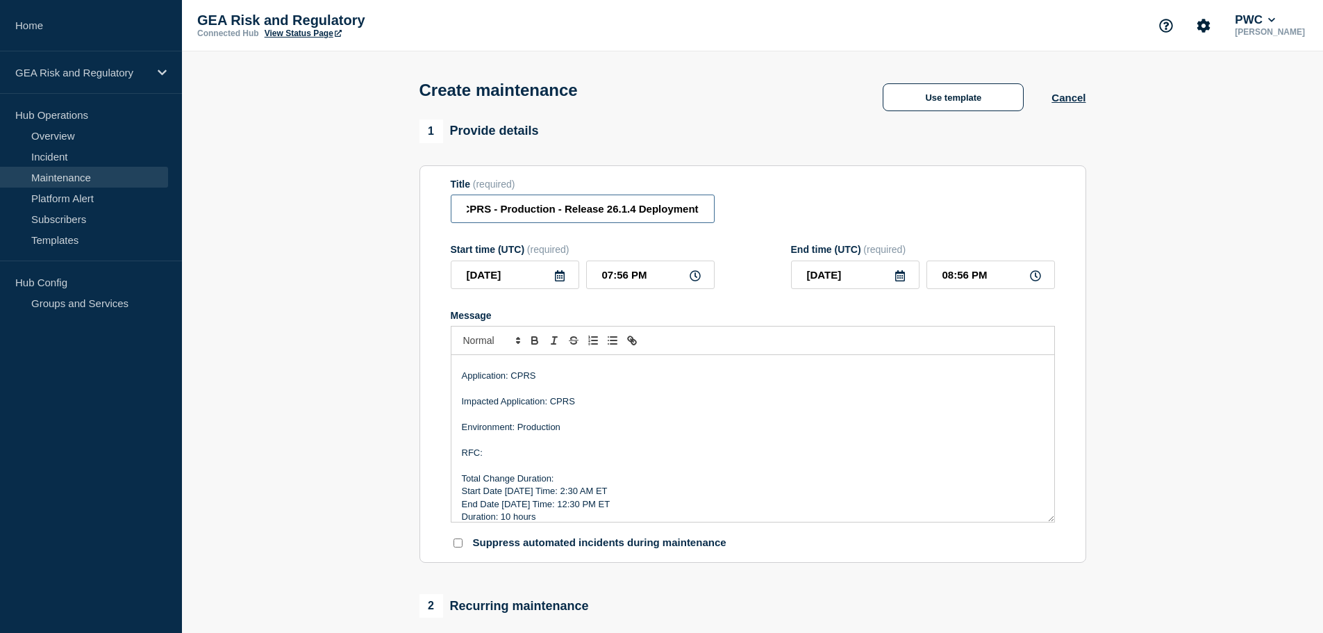
type input "CPRS - Production - Release 26.1.4 Deployment"
click at [532, 459] on p "RFC:" at bounding box center [753, 452] width 582 height 12
click at [523, 494] on p "Start Date [DATE] Time: 2:30 AM ET" at bounding box center [753, 491] width 582 height 12
click at [562, 281] on icon at bounding box center [559, 275] width 11 height 11
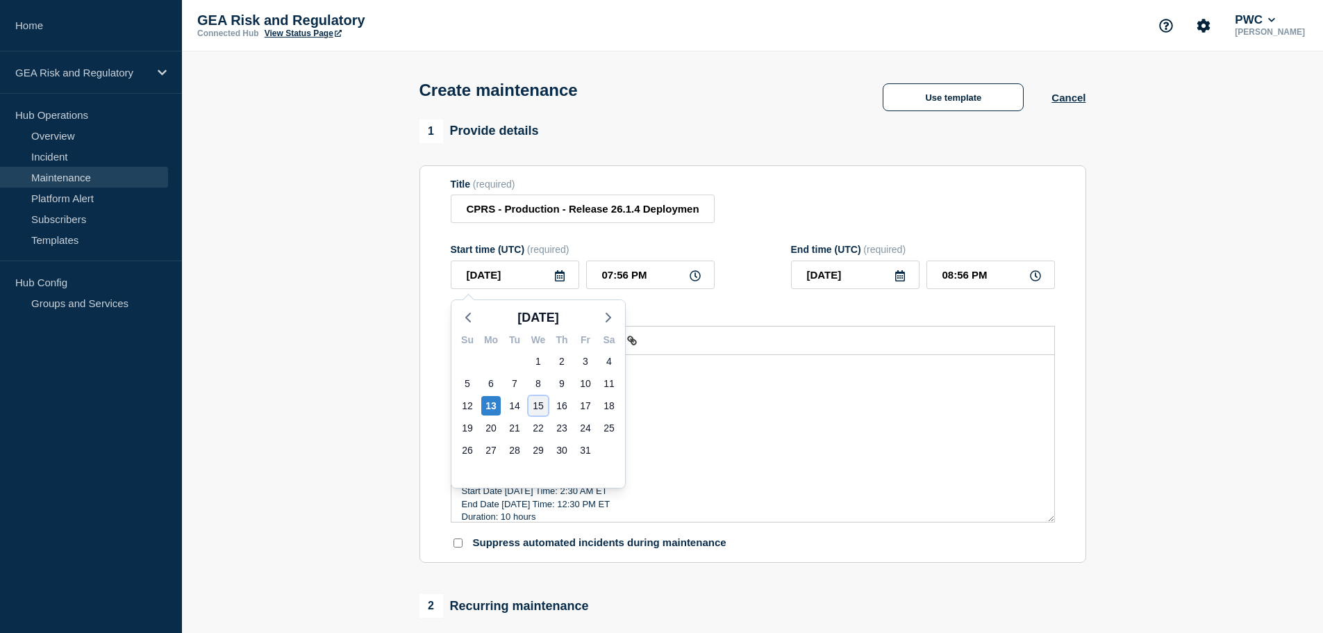
click at [537, 406] on div "15" at bounding box center [537, 405] width 19 height 19
type input "[DATE]"
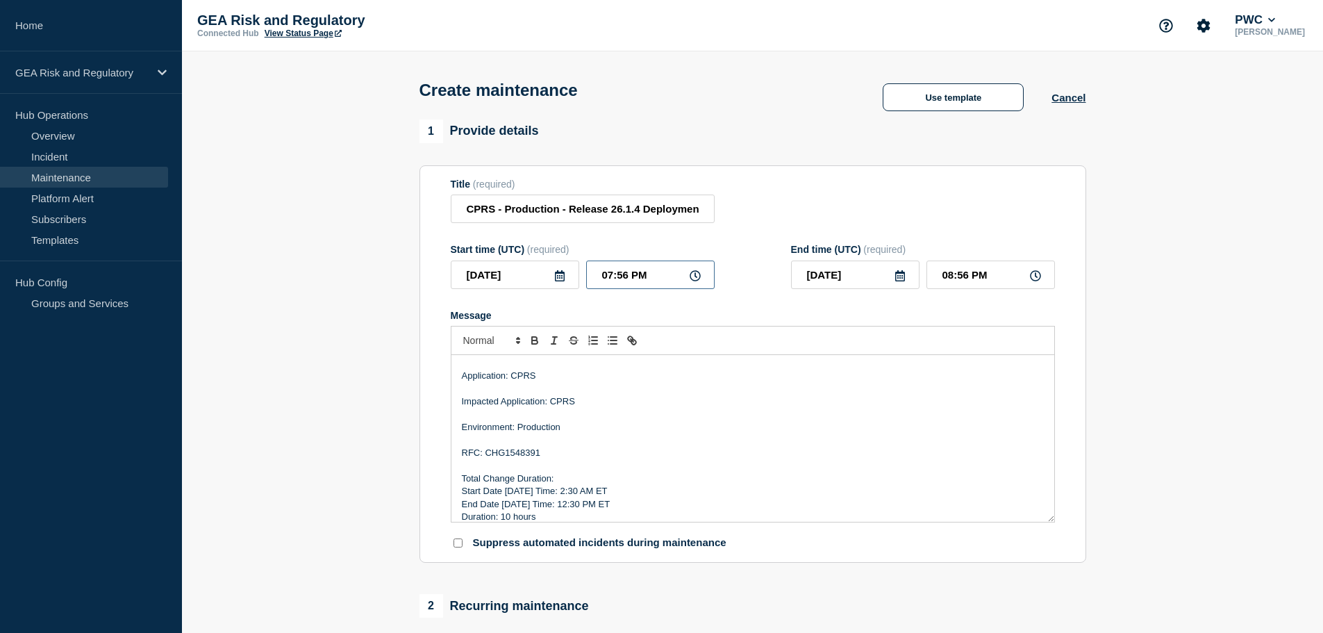
click at [598, 278] on input "07:56 PM" at bounding box center [650, 274] width 128 height 28
type input "06:56 PM"
type input "07:56 PM"
type input "06:36 PM"
type input "07:36 PM"
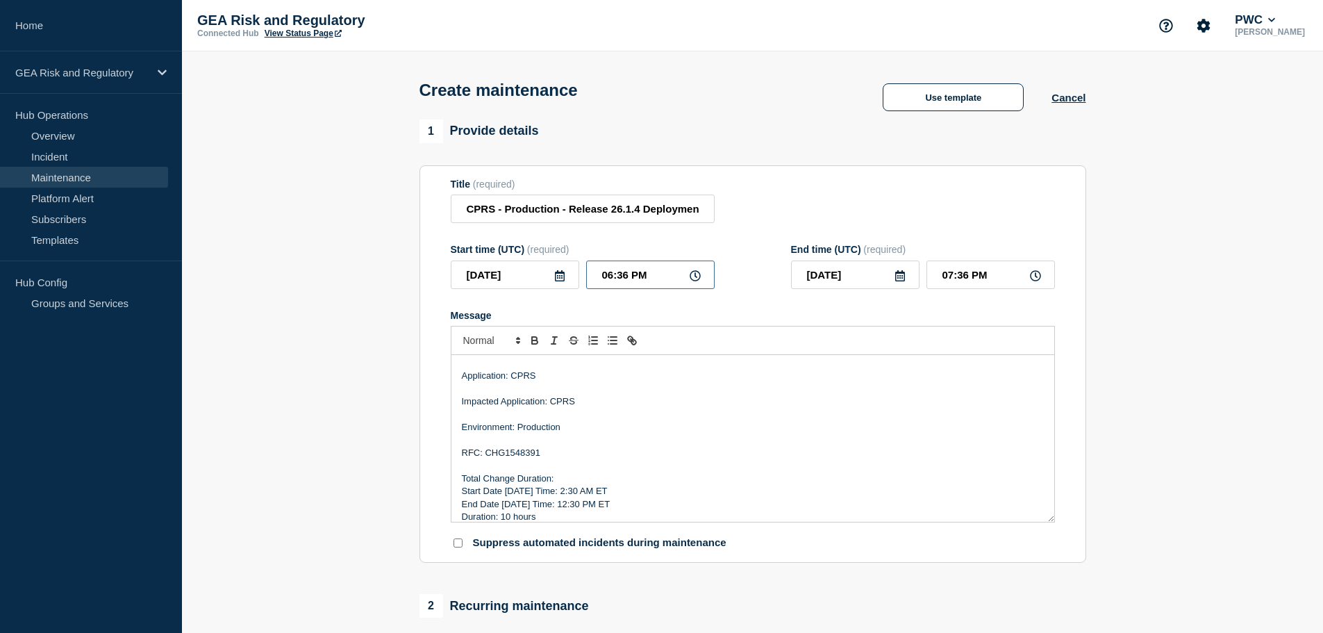
type input "06:30 PM"
type input "07:30 PM"
type input "06:30 AM"
type input "04:30 PM"
click at [637, 491] on p "Start Date [DATE] Time: 2:30 AM ET" at bounding box center [753, 491] width 582 height 12
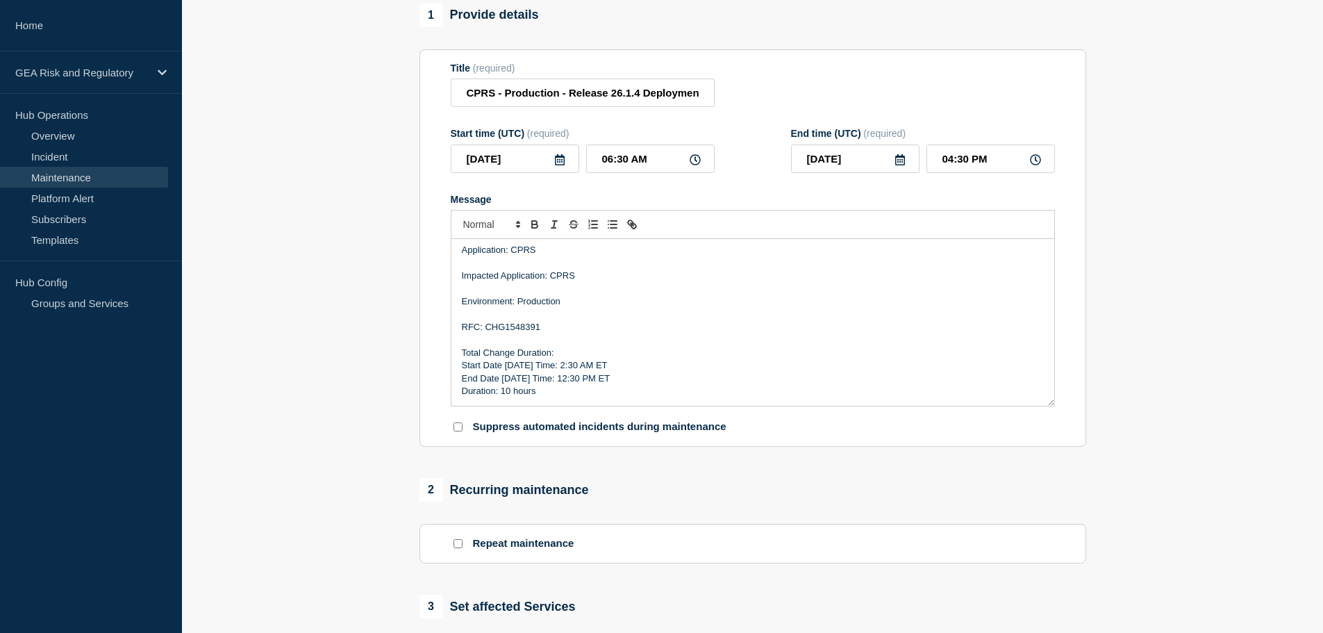
scroll to position [347, 0]
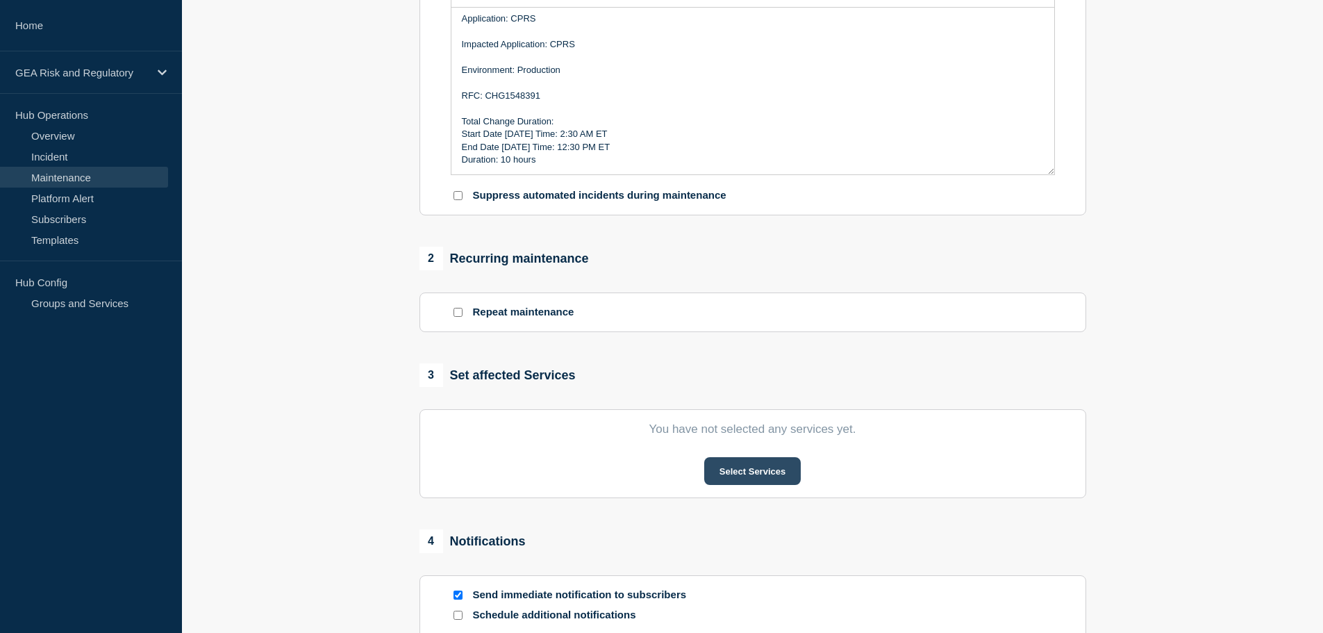
click at [787, 483] on button "Select Services" at bounding box center [752, 471] width 97 height 28
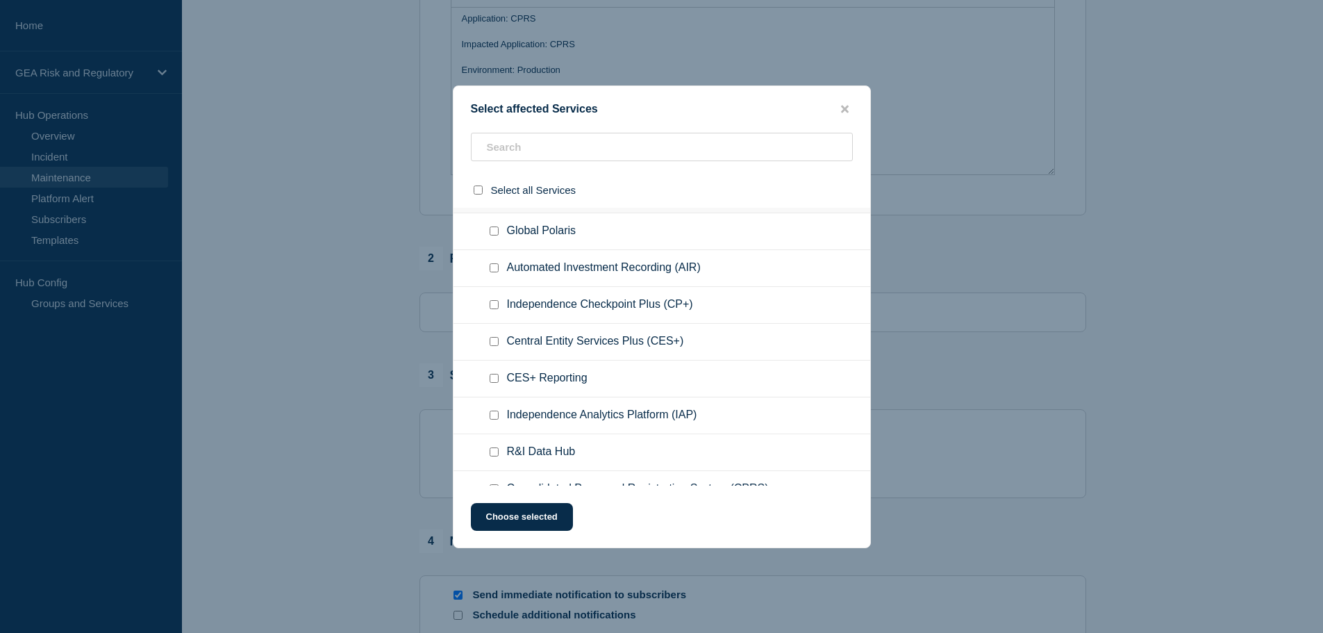
scroll to position [116, 0]
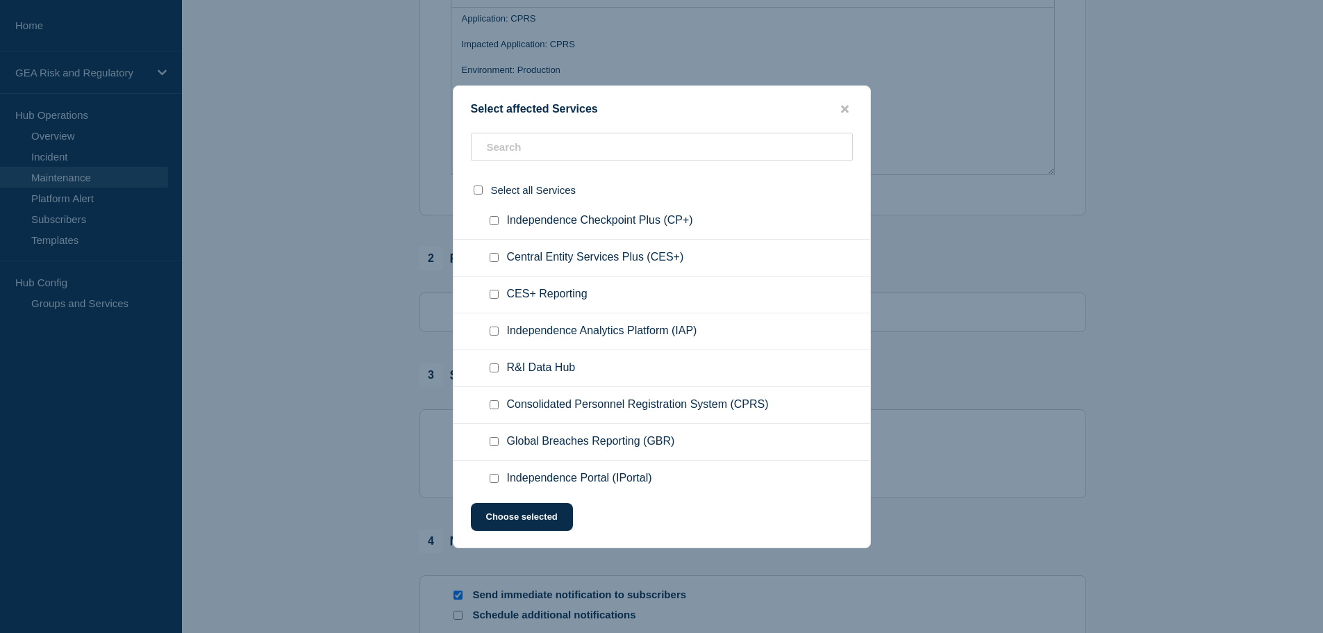
click at [494, 406] on input "Consolidated Personnel Registration System (CPRS) checkbox" at bounding box center [494, 404] width 9 height 9
checkbox input "true"
click at [510, 516] on button "Choose selected" at bounding box center [522, 517] width 102 height 28
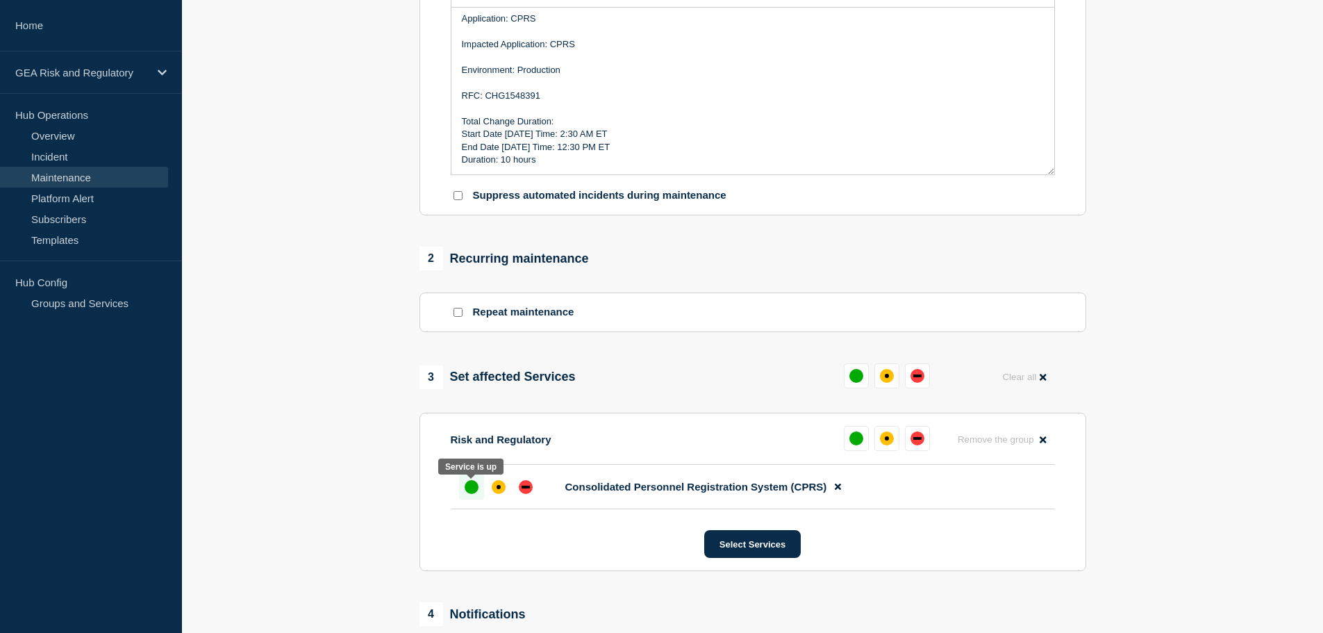
click at [475, 487] on div "up" at bounding box center [472, 487] width 14 height 14
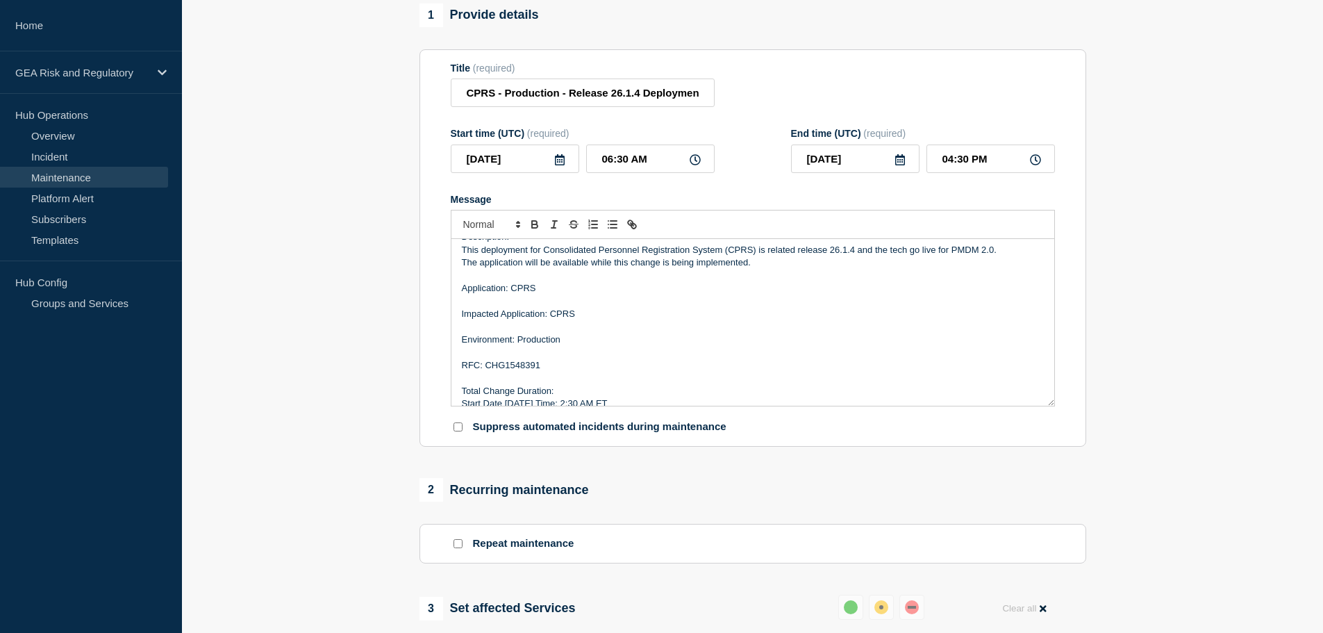
scroll to position [0, 0]
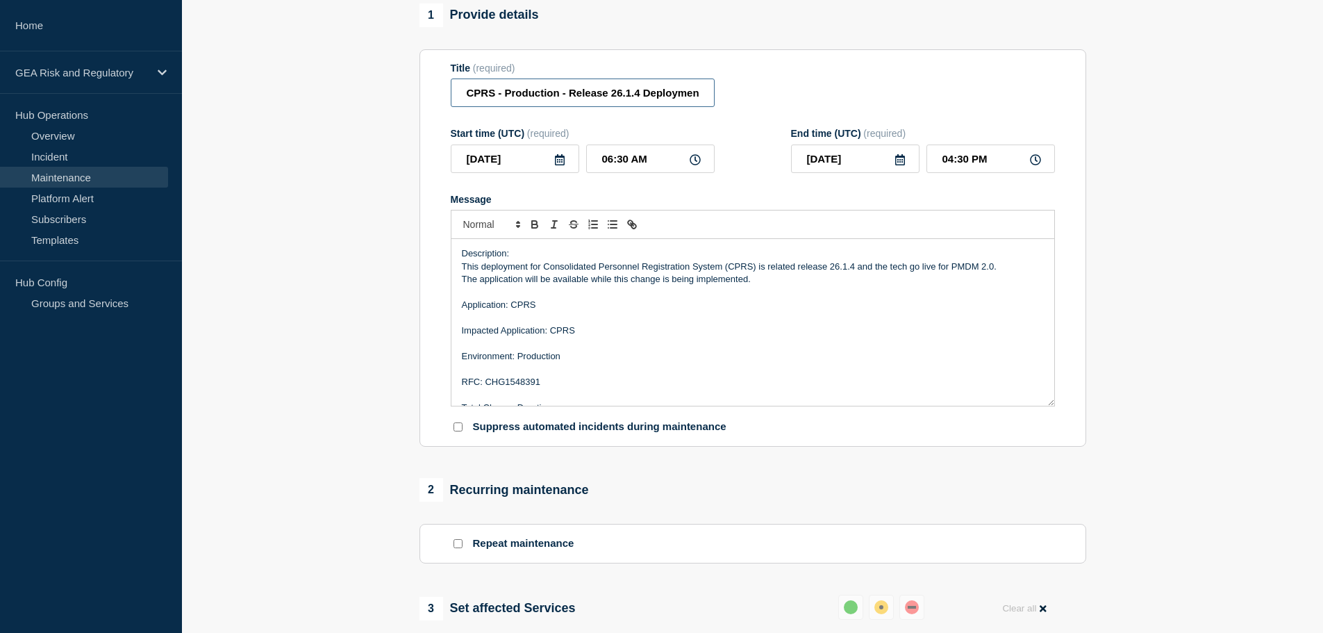
drag, startPoint x: 639, startPoint y: 96, endPoint x: 626, endPoint y: 96, distance: 13.2
click at [626, 96] on input "CPRS - Production - Release 26.1.4 Deployment" at bounding box center [583, 92] width 264 height 28
type input "CPRS - Production - Release 26.2.1 Deployment"
drag, startPoint x: 854, startPoint y: 267, endPoint x: 843, endPoint y: 267, distance: 11.1
click at [843, 267] on p "This deployment for Consolidated Personnel Registration System (CPRS) is relate…" at bounding box center [753, 266] width 582 height 12
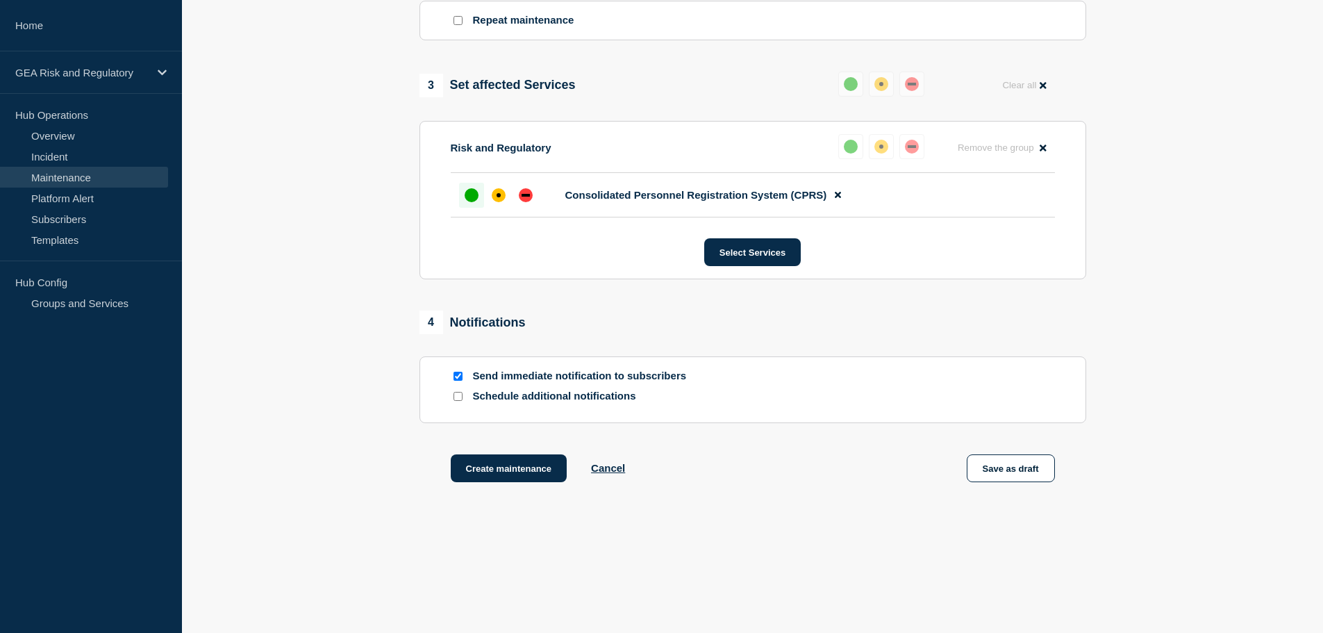
scroll to position [651, 0]
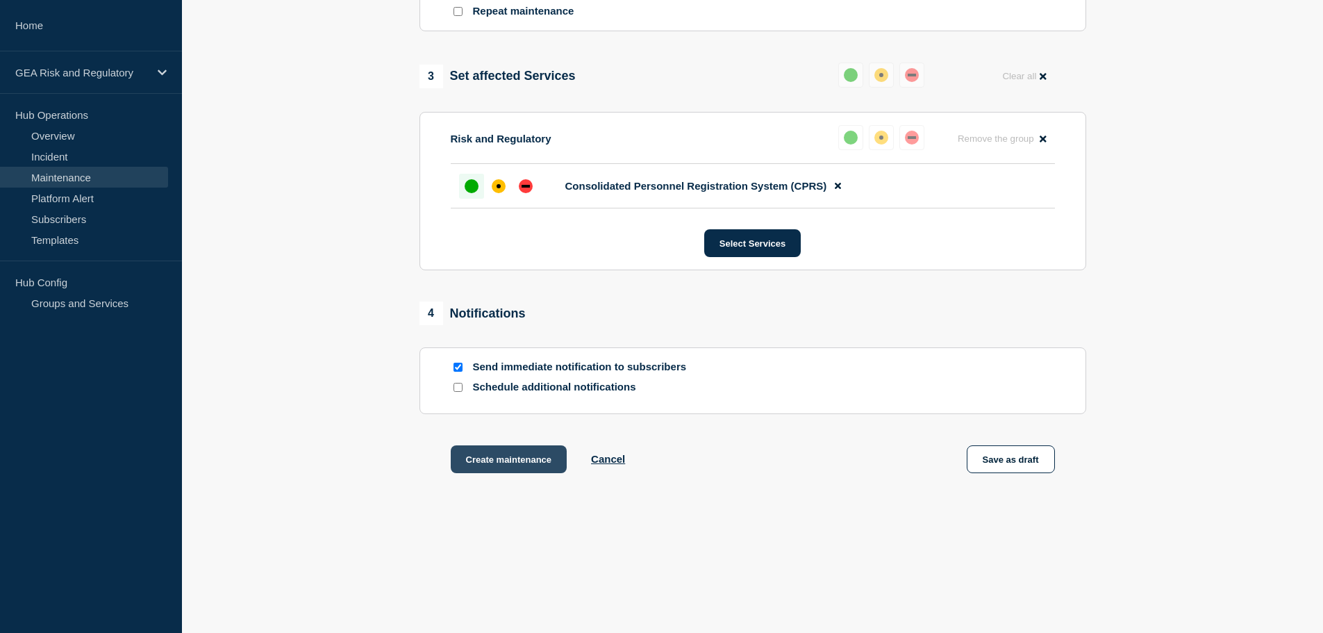
click at [496, 455] on button "Create maintenance" at bounding box center [509, 459] width 117 height 28
